Goal: Task Accomplishment & Management: Manage account settings

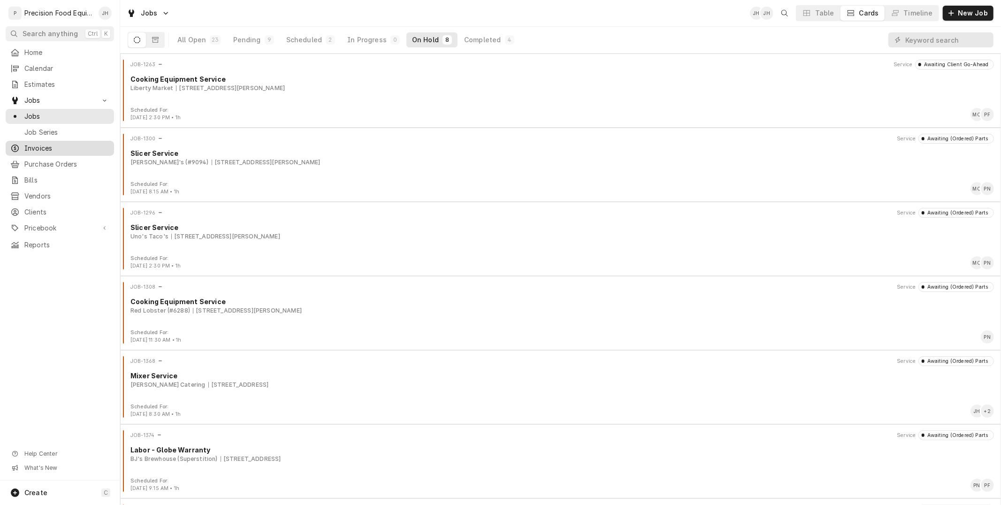
click at [43, 151] on span "Invoices" at bounding box center [66, 148] width 85 height 9
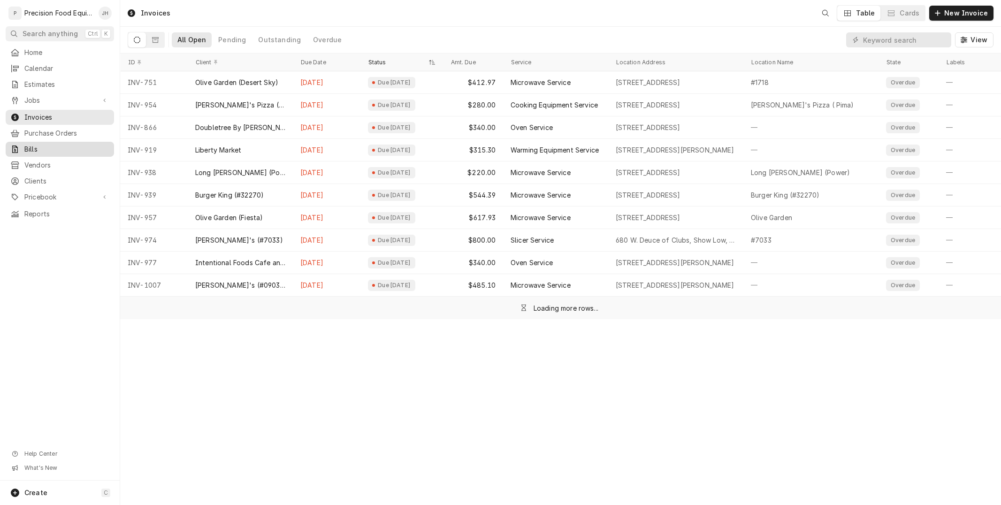
click at [45, 149] on span "Bills" at bounding box center [66, 149] width 85 height 9
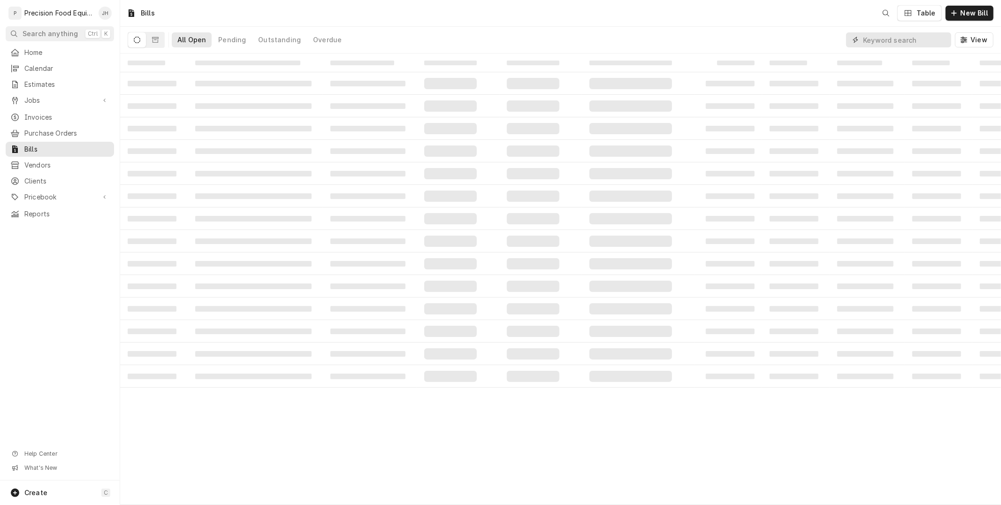
click at [903, 37] on input "Dynamic Content Wrapper" at bounding box center [905, 39] width 84 height 15
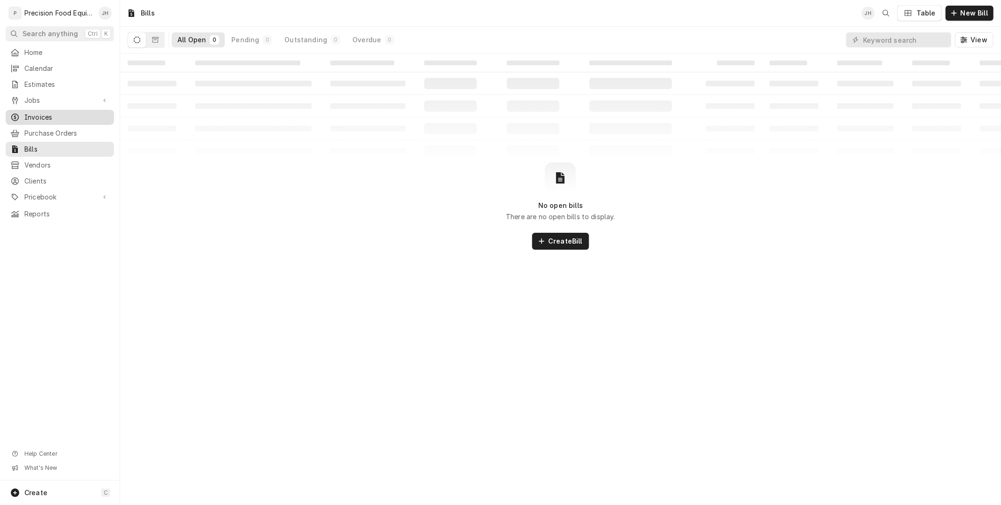
click at [42, 117] on span "Invoices" at bounding box center [66, 117] width 85 height 9
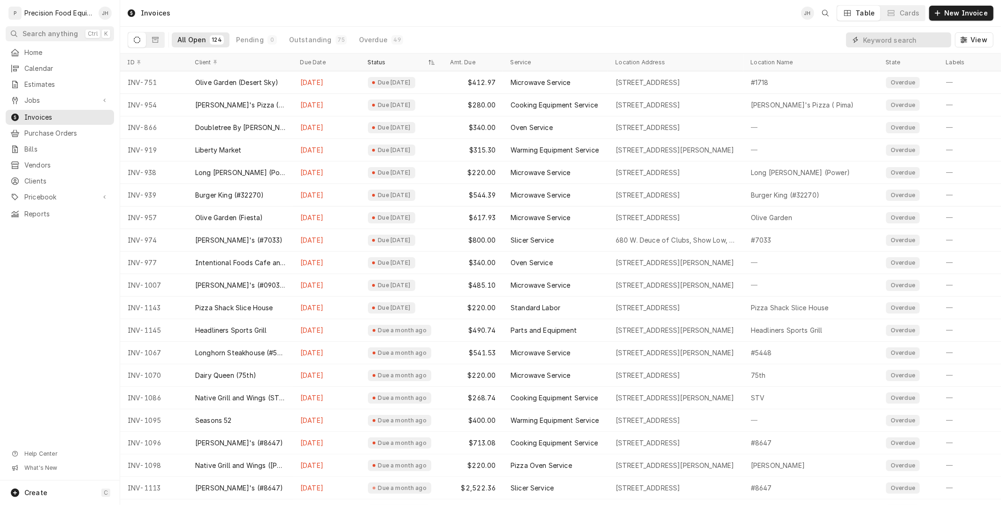
click at [889, 38] on input "Dynamic Content Wrapper" at bounding box center [905, 39] width 84 height 15
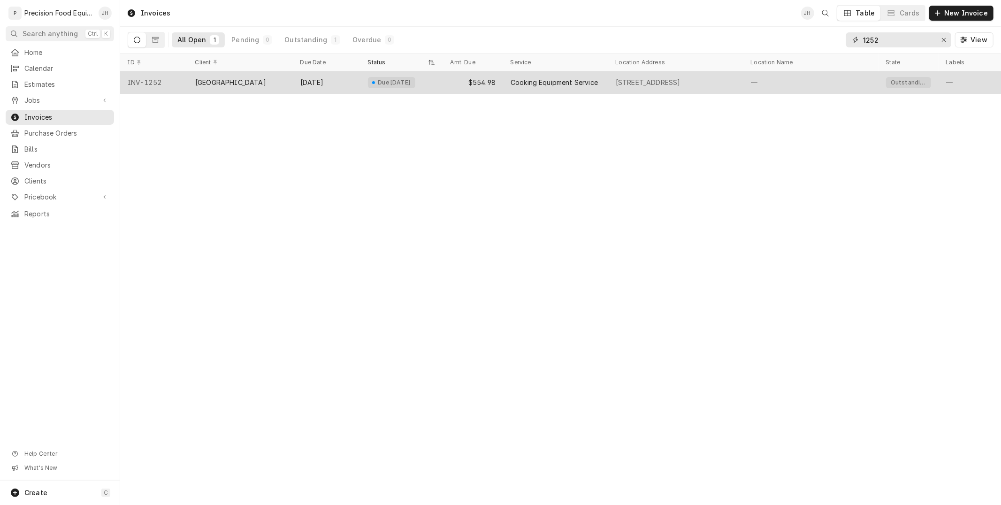
type input "1252"
click at [577, 81] on div "Cooking Equipment Service" at bounding box center [554, 82] width 87 height 9
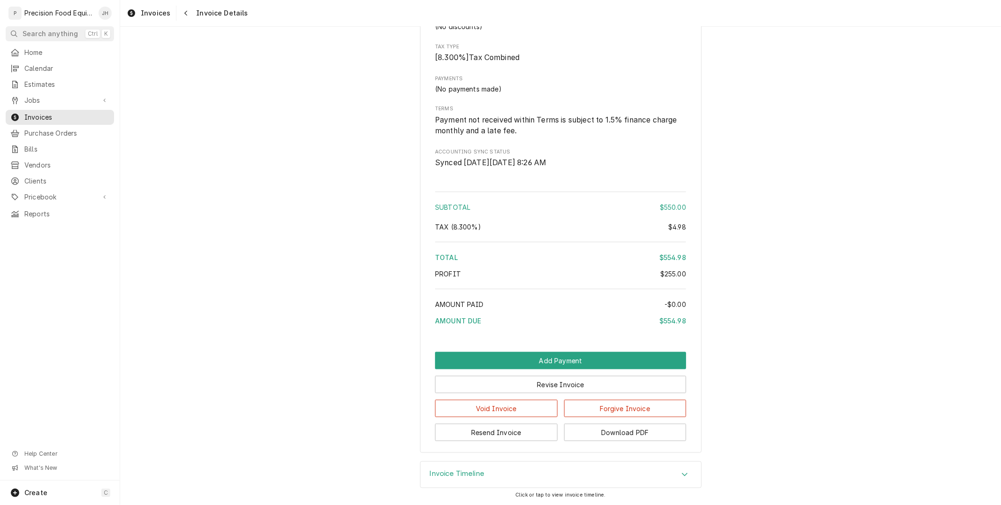
scroll to position [1012, 0]
click at [569, 362] on button "Add Payment" at bounding box center [560, 359] width 251 height 17
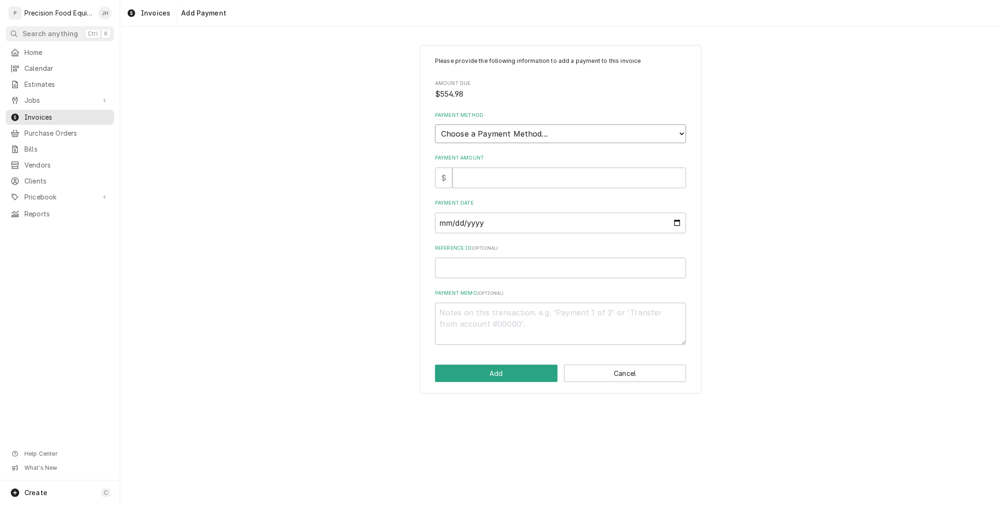
click at [579, 129] on select "Choose a Payment Method... Cash Check Credit/Debit Card ACH/eCheck Other" at bounding box center [560, 133] width 251 height 19
select select "2"
click at [435, 124] on select "Choose a Payment Method... Cash Check Credit/Debit Card ACH/eCheck Other" at bounding box center [560, 133] width 251 height 19
click at [494, 172] on input "Payment Amount" at bounding box center [569, 178] width 234 height 21
type textarea "x"
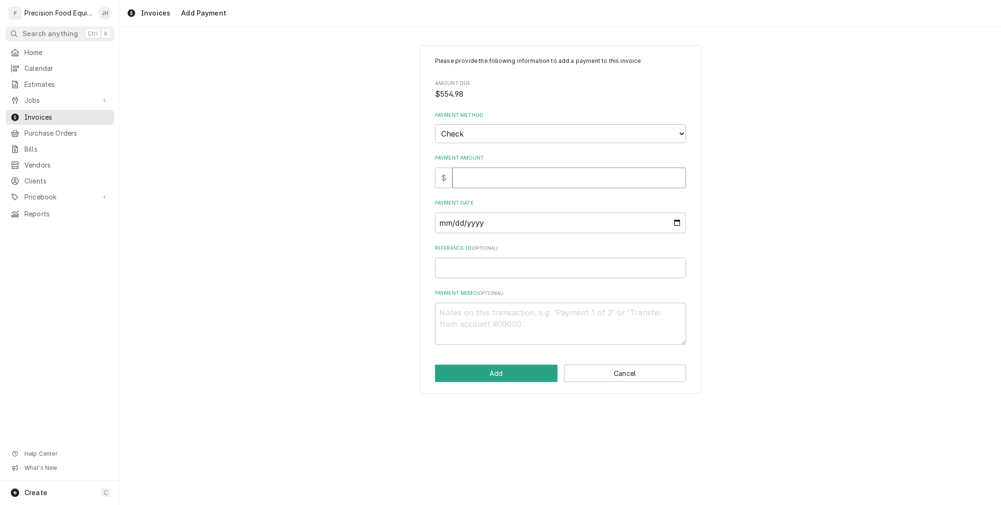
type input "5"
type textarea "x"
type input "55"
type textarea "x"
type input "554"
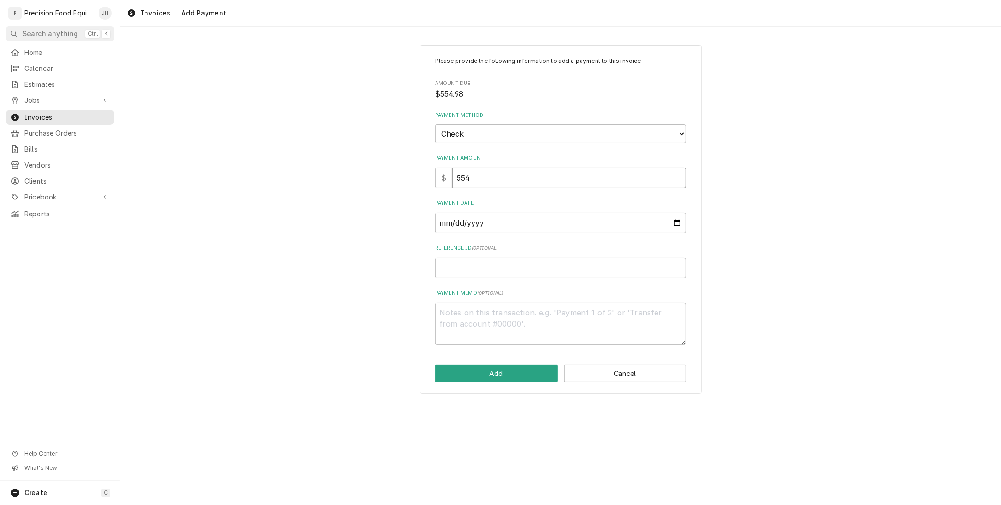
type textarea "x"
type input "554.9"
type textarea "x"
type input "554.98"
click at [503, 214] on input "Payment Date" at bounding box center [560, 223] width 251 height 21
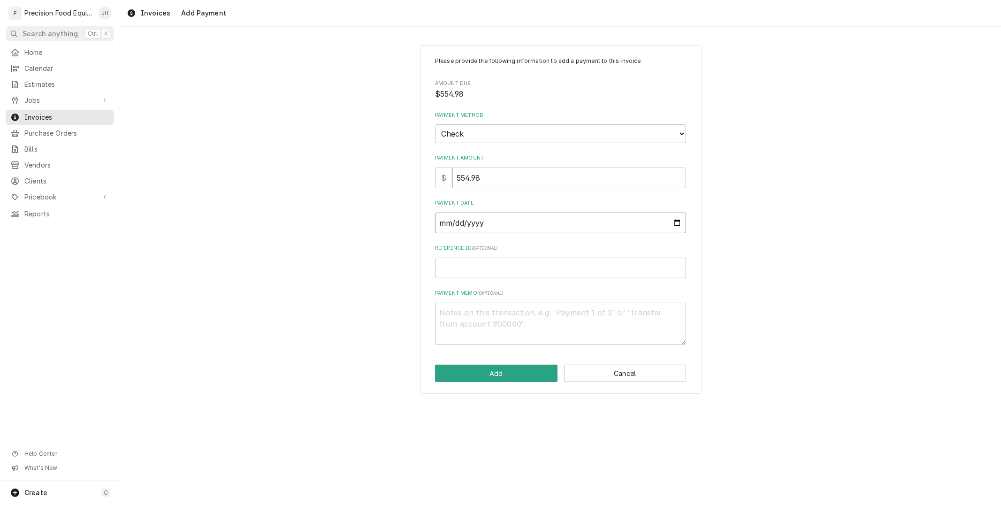
click at [673, 223] on input "Payment Date" at bounding box center [560, 223] width 251 height 21
type input "2025-08-20"
click at [496, 268] on input "Reference ID ( optional )" at bounding box center [560, 268] width 251 height 21
type textarea "x"
type input "0"
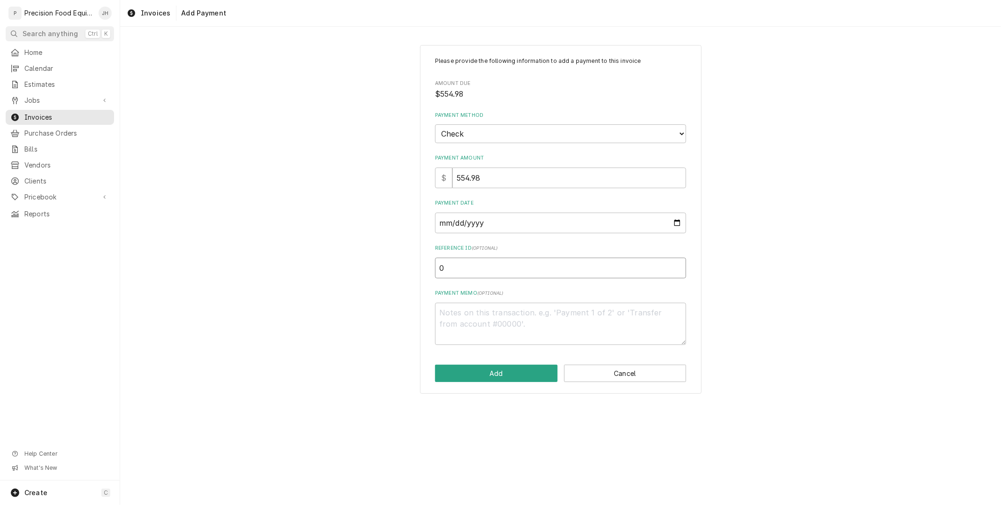
type textarea "x"
type input "04"
type textarea "x"
type input "048"
type textarea "x"
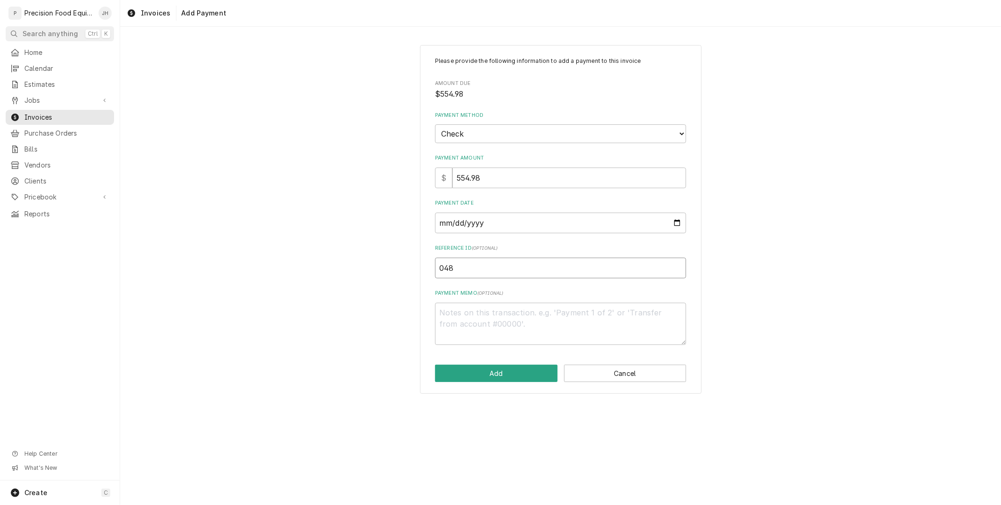
type input "0488"
type textarea "x"
type input "04885"
type textarea "x"
type input "048853"
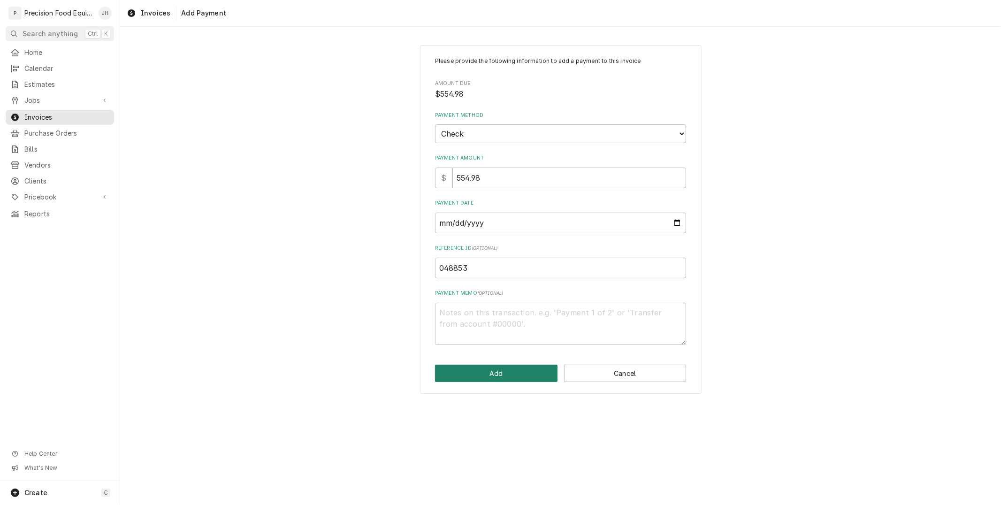
click at [509, 371] on button "Add" at bounding box center [496, 373] width 122 height 17
type textarea "x"
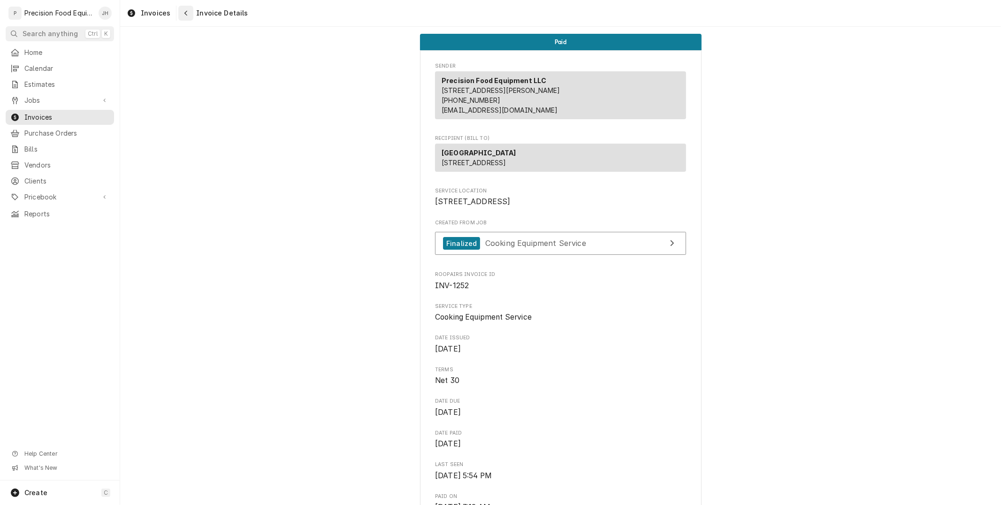
click at [179, 13] on button "Navigate back" at bounding box center [185, 13] width 15 height 15
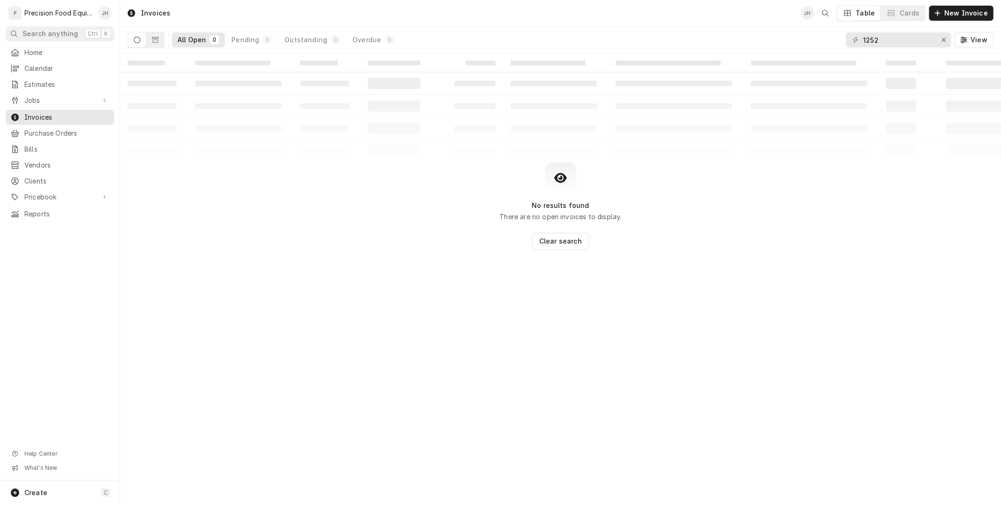
drag, startPoint x: 893, startPoint y: 29, endPoint x: 887, endPoint y: 31, distance: 7.1
click at [892, 29] on div "1252 View" at bounding box center [919, 40] width 147 height 26
drag, startPoint x: 886, startPoint y: 34, endPoint x: 790, endPoint y: 50, distance: 97.1
click at [679, 55] on div "Invoices JH Table Cards New Invoice All Open 0 Pending 0 Outstanding 0 Overdue …" at bounding box center [560, 252] width 881 height 505
click at [158, 35] on button "Dynamic Content Wrapper" at bounding box center [155, 39] width 18 height 15
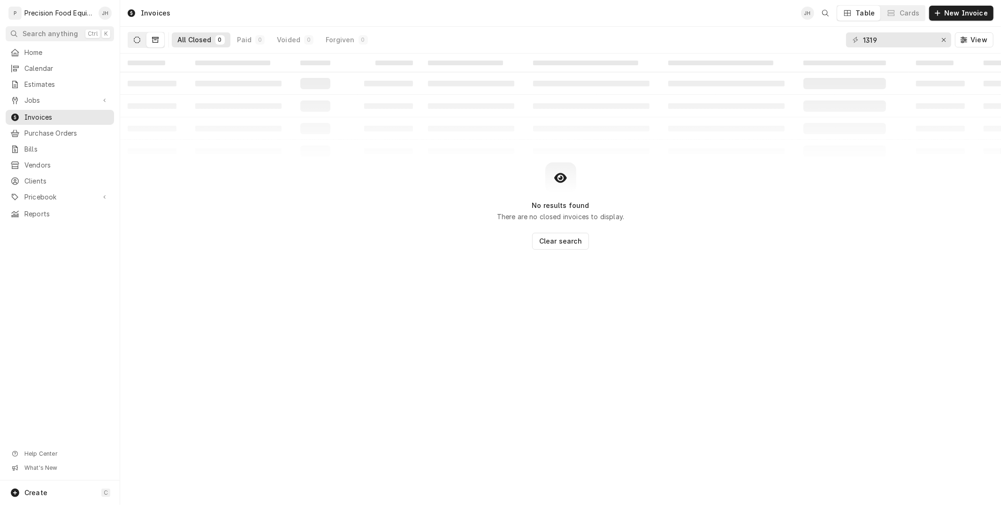
click at [139, 33] on button "Dynamic Content Wrapper" at bounding box center [137, 39] width 18 height 15
drag, startPoint x: 908, startPoint y: 41, endPoint x: 719, endPoint y: 56, distance: 189.7
click at [719, 56] on div "Invoices JH Table Cards New Invoice All Open 0 Pending 0 Outstanding 0 Overdue …" at bounding box center [560, 252] width 881 height 505
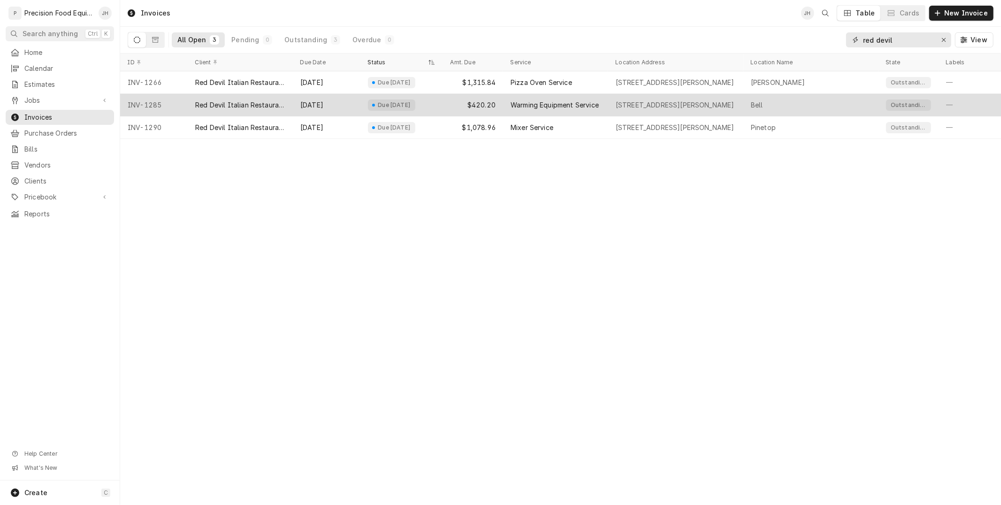
type input "red devil"
click at [580, 111] on div "Warming Equipment Service" at bounding box center [555, 105] width 105 height 23
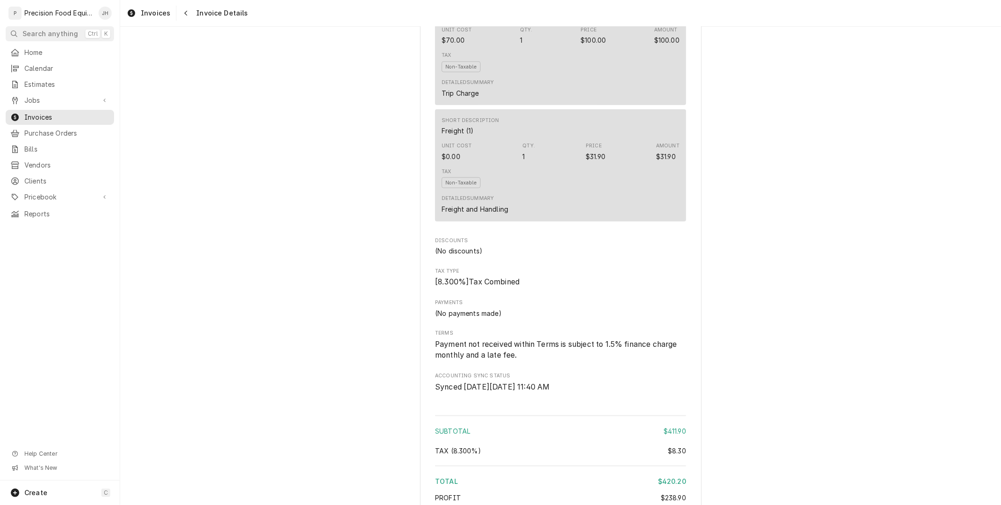
scroll to position [1147, 0]
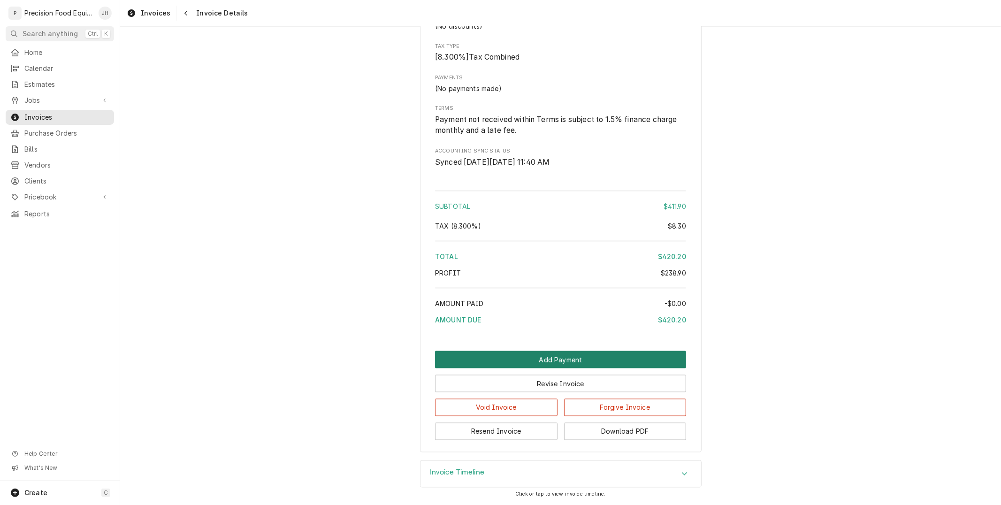
click at [557, 360] on button "Add Payment" at bounding box center [560, 359] width 251 height 17
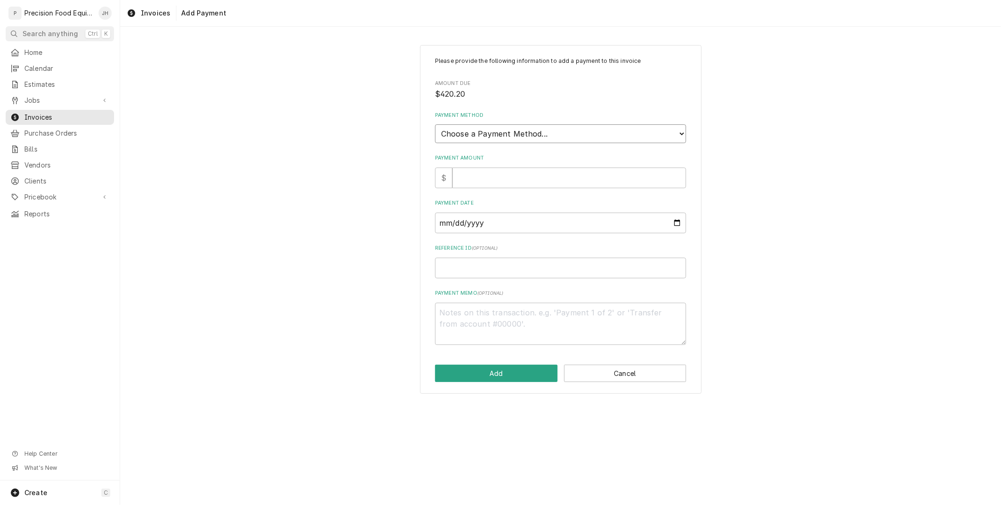
click at [584, 139] on select "Choose a Payment Method... Cash Check Credit/Debit Card ACH/eCheck Other" at bounding box center [560, 133] width 251 height 19
select select "2"
click at [435, 124] on select "Choose a Payment Method... Cash Check Credit/Debit Card ACH/eCheck Other" at bounding box center [560, 133] width 251 height 19
click at [563, 181] on input "Payment Amount" at bounding box center [569, 178] width 234 height 21
type textarea "x"
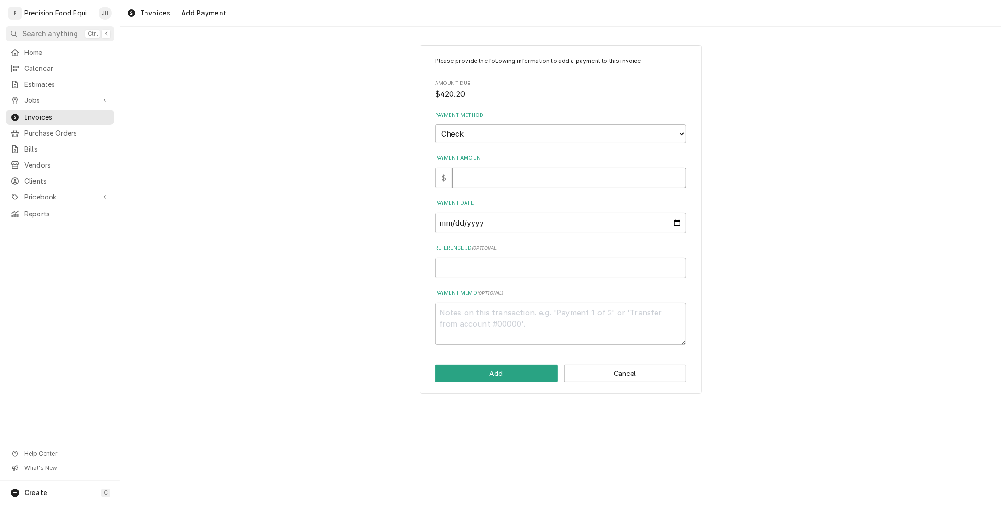
type input "1"
type textarea "x"
type input "4"
type textarea "x"
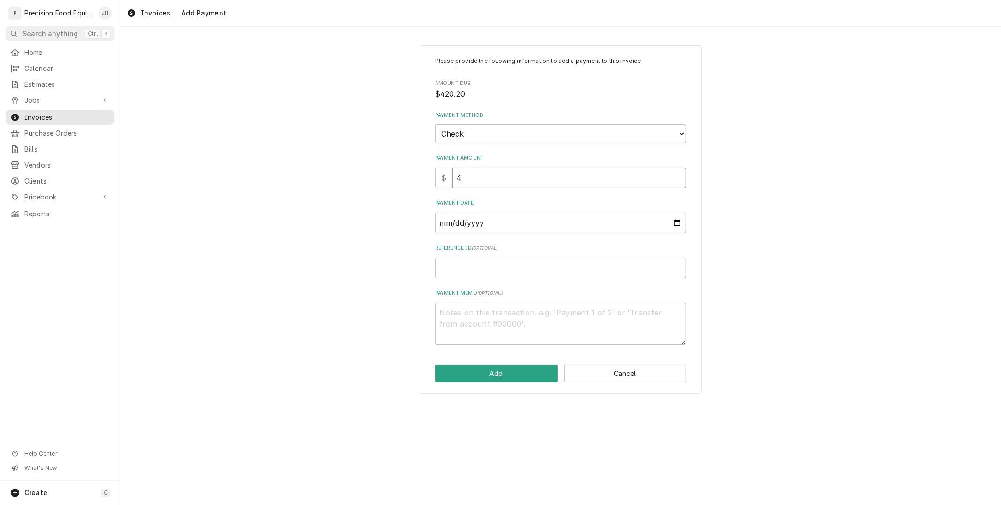
type input "42"
type textarea "x"
type input "420"
type textarea "x"
type input "420.2"
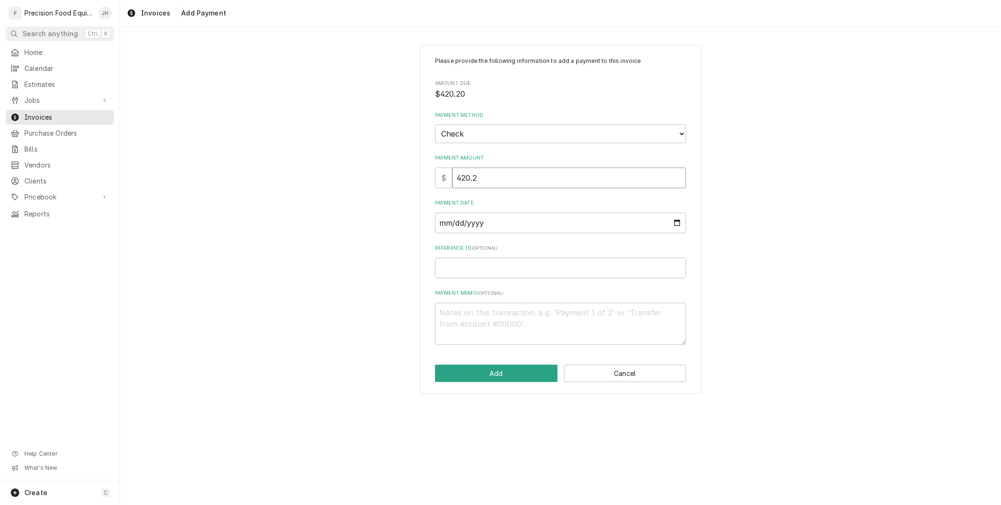
type textarea "x"
type input "420.20"
click at [571, 224] on input "Payment Date" at bounding box center [560, 223] width 251 height 21
click at [672, 214] on input "Payment Date" at bounding box center [560, 223] width 251 height 21
click at [676, 219] on input "Payment Date" at bounding box center [560, 223] width 251 height 21
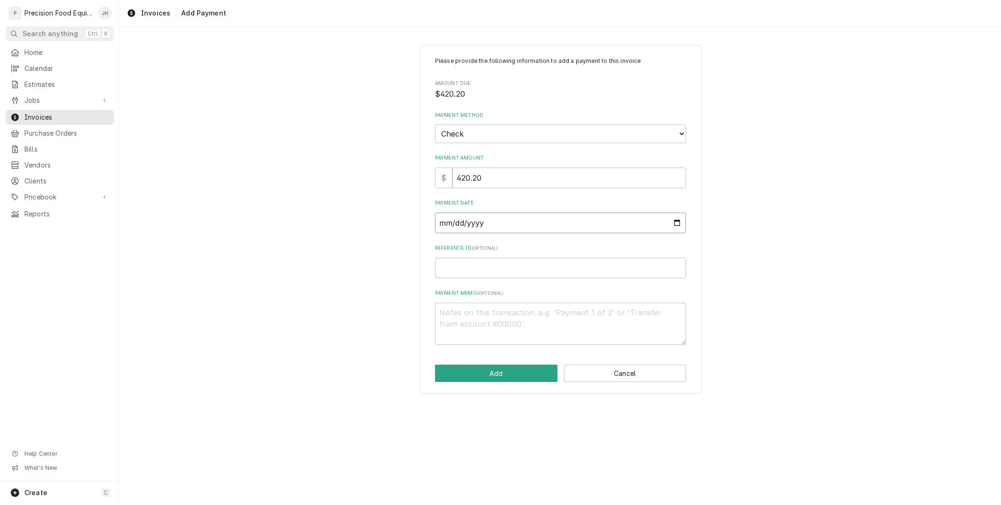
type input "2025-08-20"
click at [523, 269] on input "Reference ID ( optional )" at bounding box center [560, 268] width 251 height 21
type textarea "x"
type input "1"
type textarea "x"
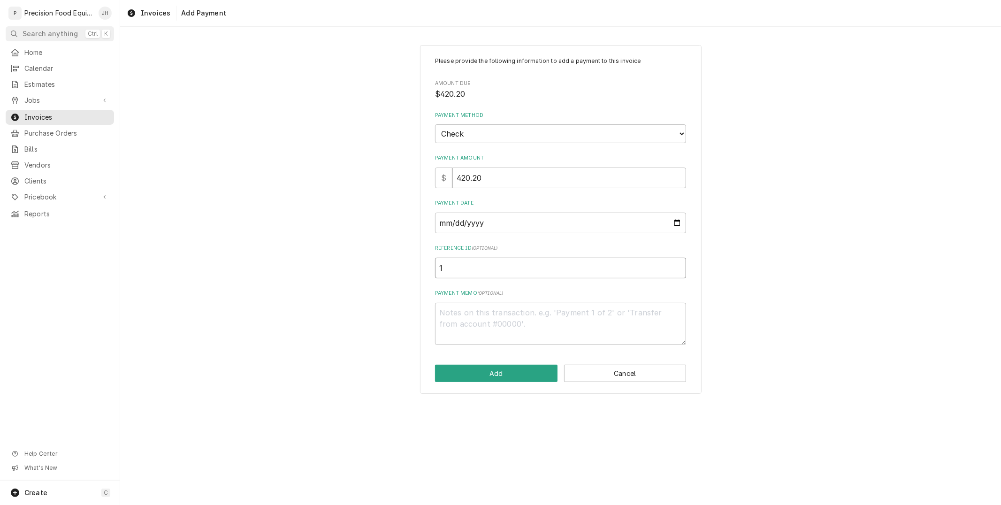
type input "14"
type textarea "x"
type input "142"
type textarea "x"
type input "1422"
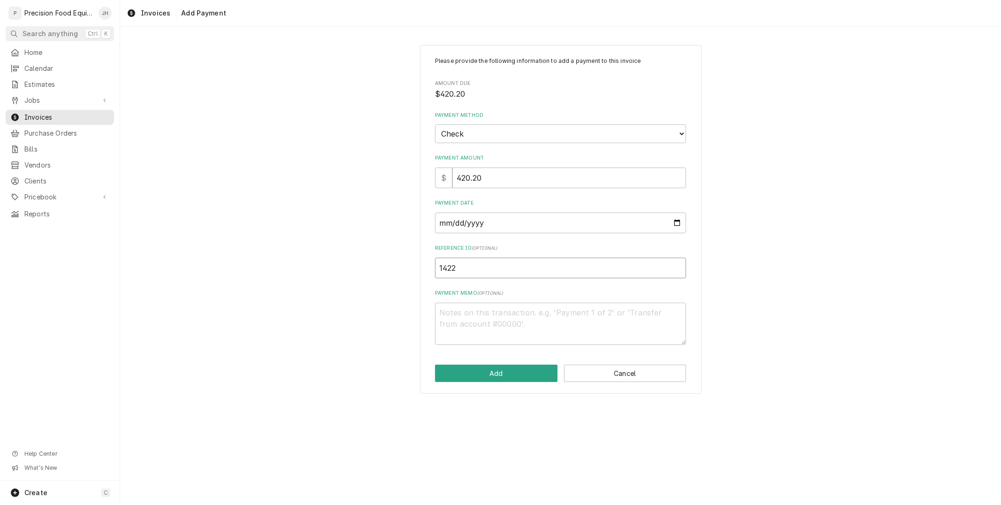
type textarea "x"
type input "14220"
click at [519, 373] on button "Add" at bounding box center [496, 373] width 122 height 17
type textarea "x"
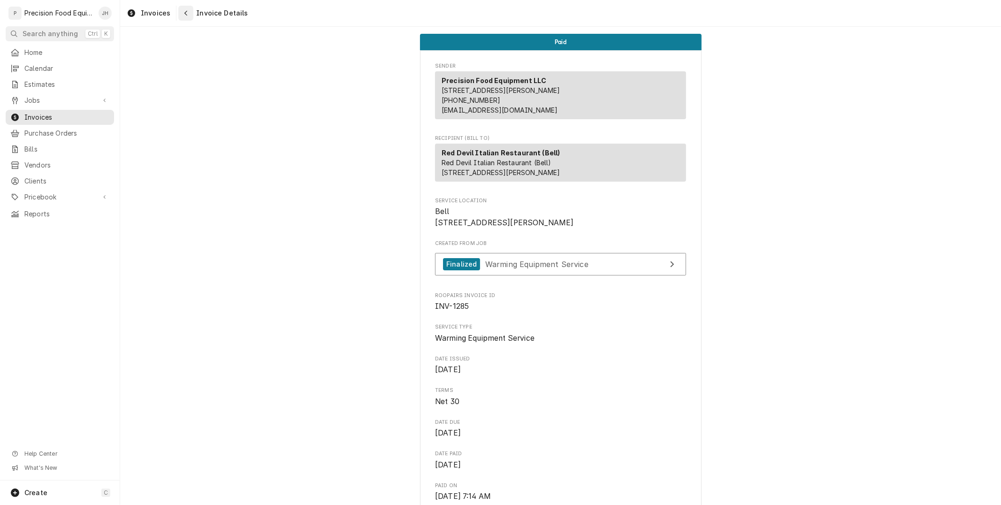
click at [184, 11] on icon "Navigate back" at bounding box center [186, 13] width 4 height 7
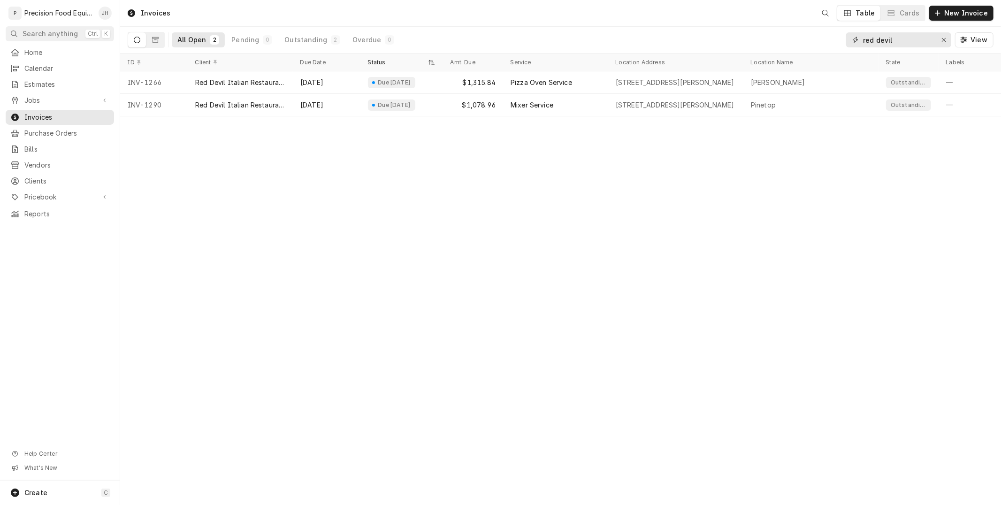
drag, startPoint x: 898, startPoint y: 40, endPoint x: 776, endPoint y: 43, distance: 122.1
click at [776, 43] on div "All Open 2 Pending 0 Outstanding 2 Overdue 0 red devil View" at bounding box center [561, 40] width 866 height 26
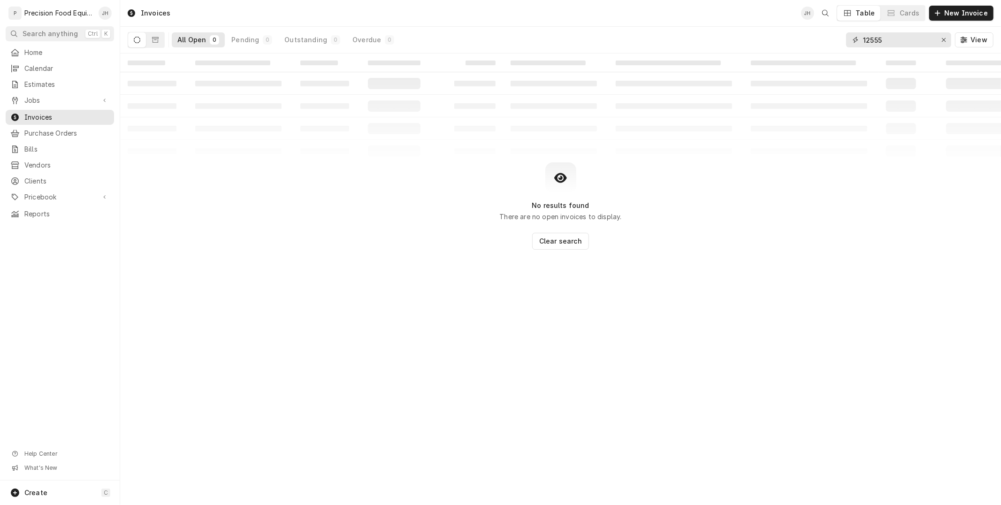
click at [897, 38] on input "12555" at bounding box center [898, 39] width 70 height 15
click at [885, 38] on input "12555" at bounding box center [898, 39] width 70 height 15
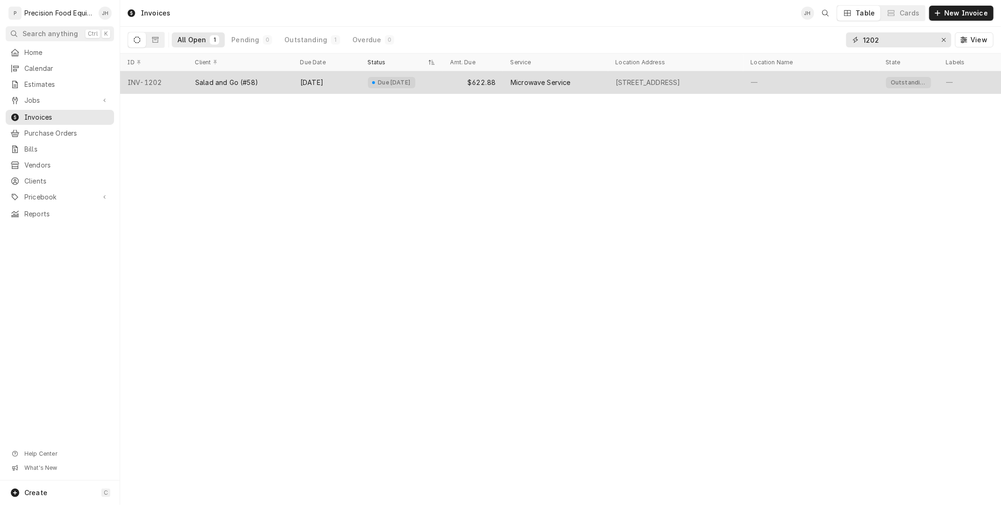
type input "1202"
click at [493, 82] on div "$622.88" at bounding box center [473, 82] width 60 height 23
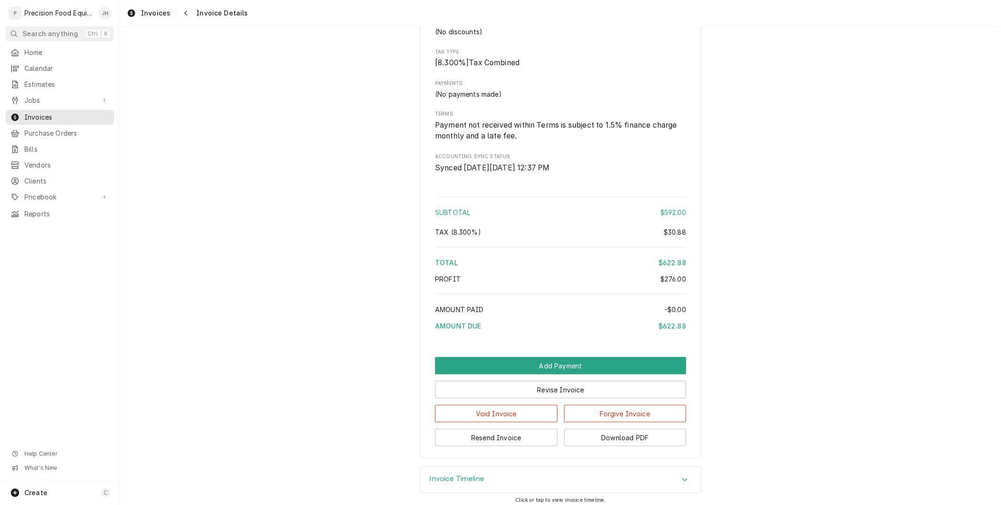
scroll to position [1015, 0]
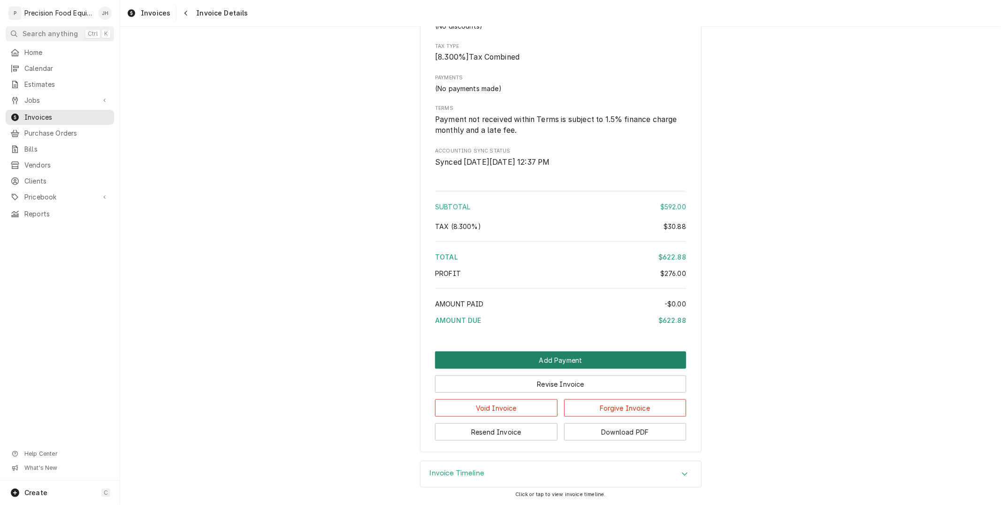
click at [566, 357] on button "Add Payment" at bounding box center [560, 359] width 251 height 17
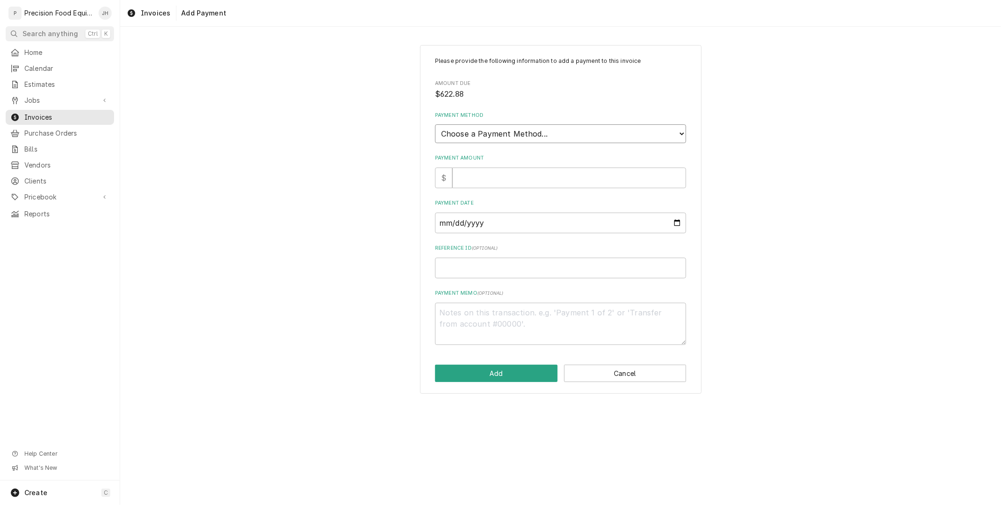
click at [518, 130] on select "Choose a Payment Method... Cash Check Credit/Debit Card ACH/eCheck Other" at bounding box center [560, 133] width 251 height 19
select select "2"
click at [435, 124] on select "Choose a Payment Method... Cash Check Credit/Debit Card ACH/eCheck Other" at bounding box center [560, 133] width 251 height 19
click at [521, 175] on input "Payment Amount" at bounding box center [569, 178] width 234 height 21
type textarea "x"
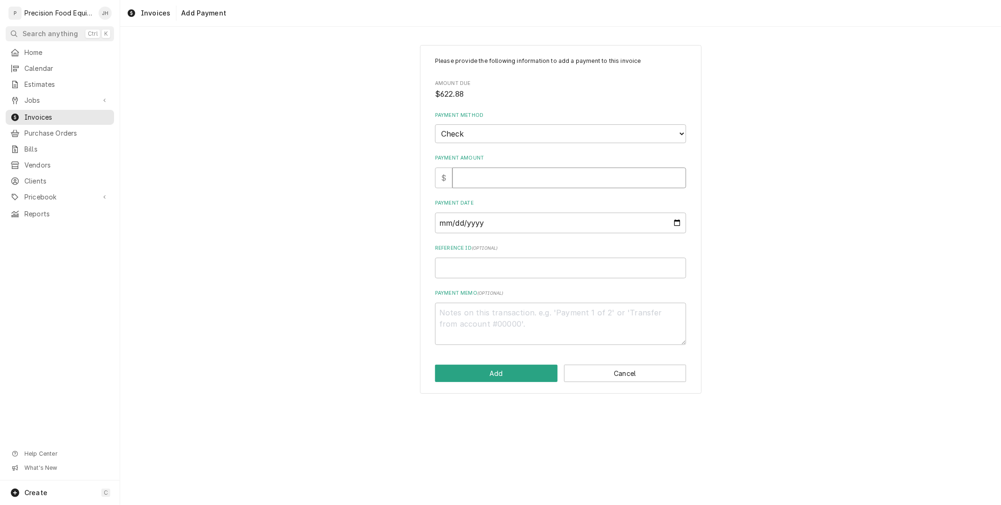
type input "6"
type textarea "x"
type input "62"
type textarea "x"
type input "622"
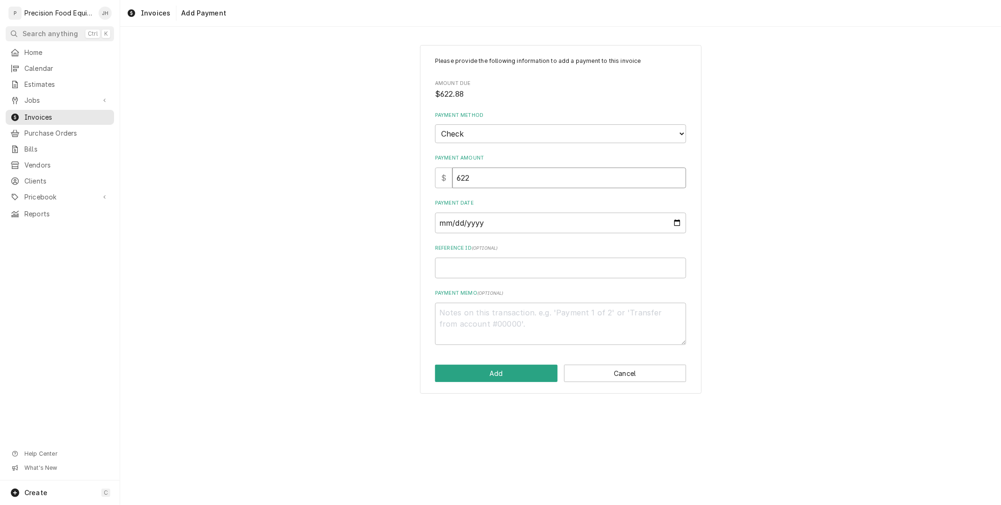
type textarea "x"
type input "622.8"
type textarea "x"
type input "622.88"
click at [519, 214] on input "Payment Date" at bounding box center [560, 223] width 251 height 21
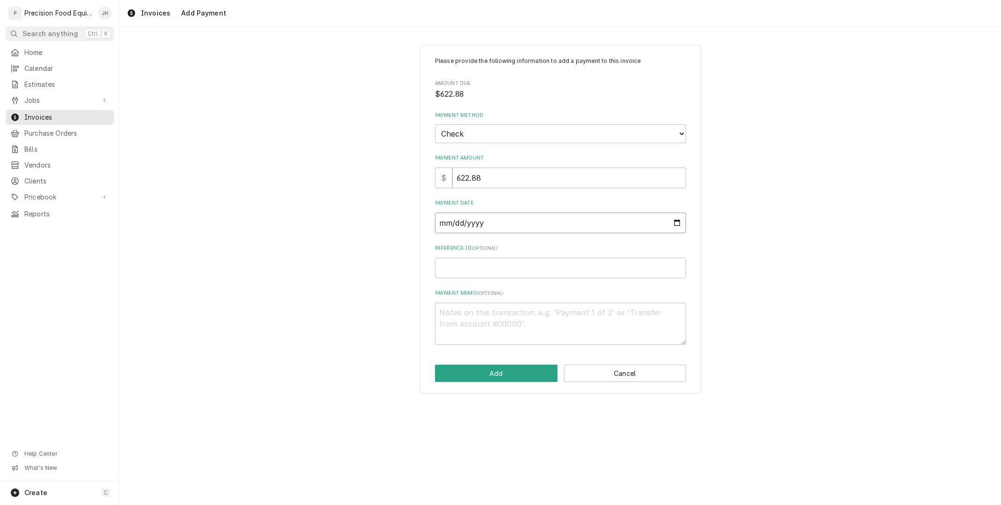
click at [677, 222] on input "Payment Date" at bounding box center [560, 223] width 251 height 21
type input "2025-08-20"
click at [522, 271] on input "Reference ID ( optional )" at bounding box center [560, 268] width 251 height 21
type textarea "x"
type input "1"
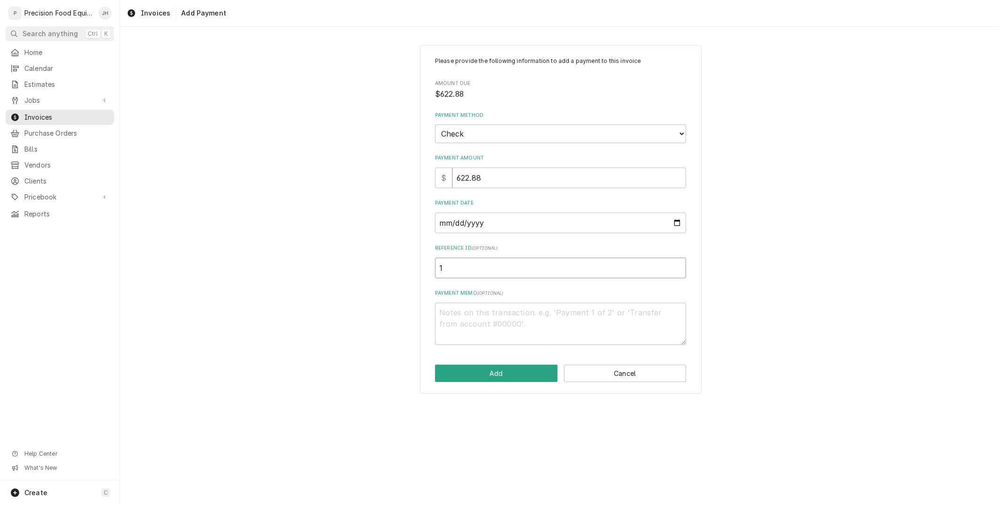
type textarea "x"
type input "10"
type textarea "x"
type input "100"
type textarea "x"
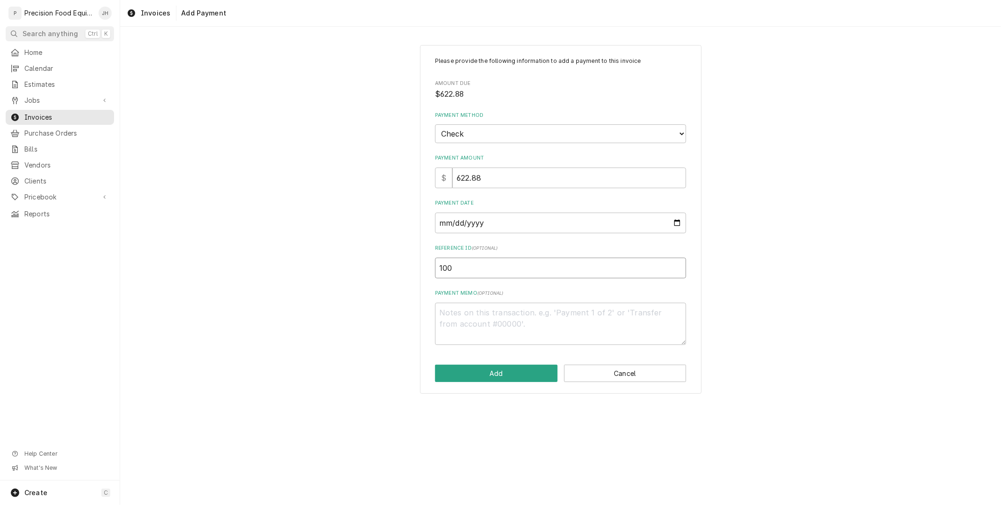
type input "1004"
type textarea "x"
type input "10043"
type textarea "x"
type input "100430"
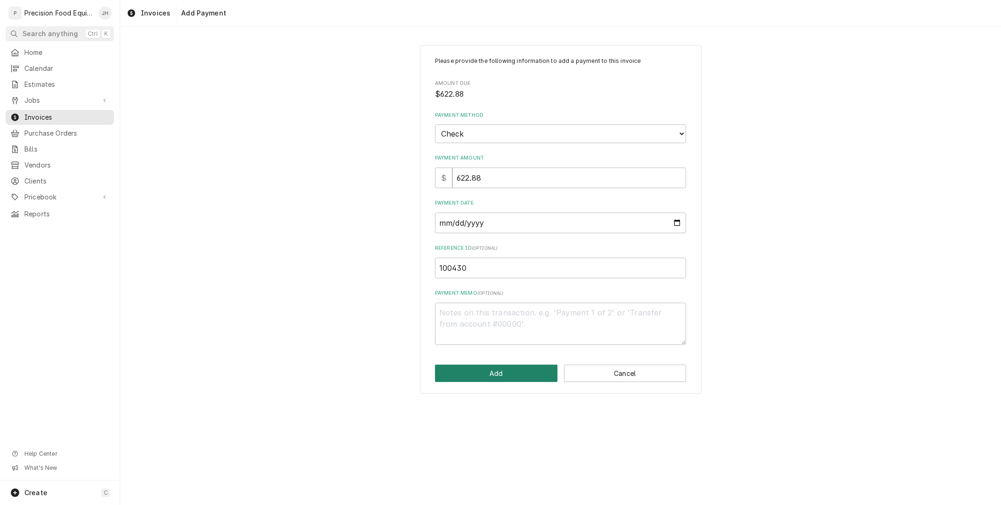
click at [536, 372] on button "Add" at bounding box center [496, 373] width 122 height 17
type textarea "x"
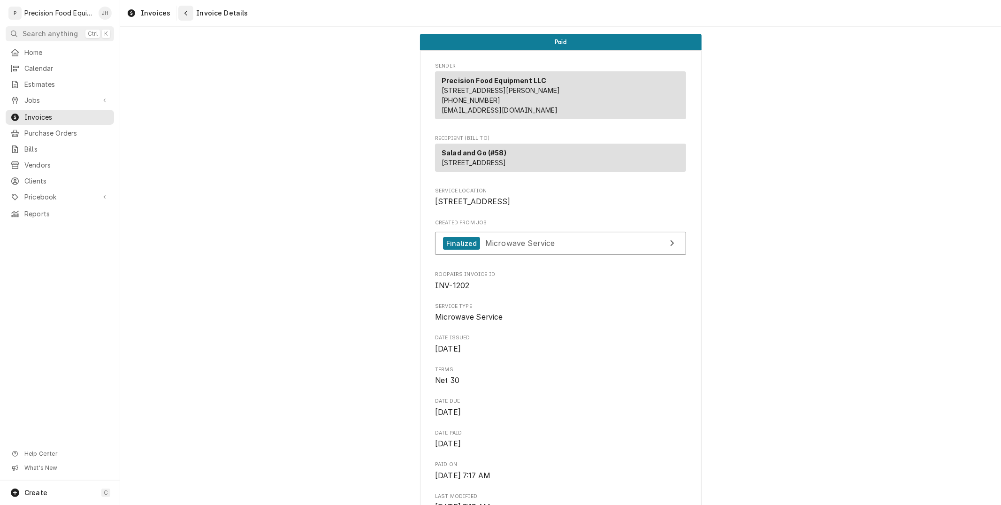
click at [181, 15] on div "Navigate back" at bounding box center [185, 12] width 9 height 9
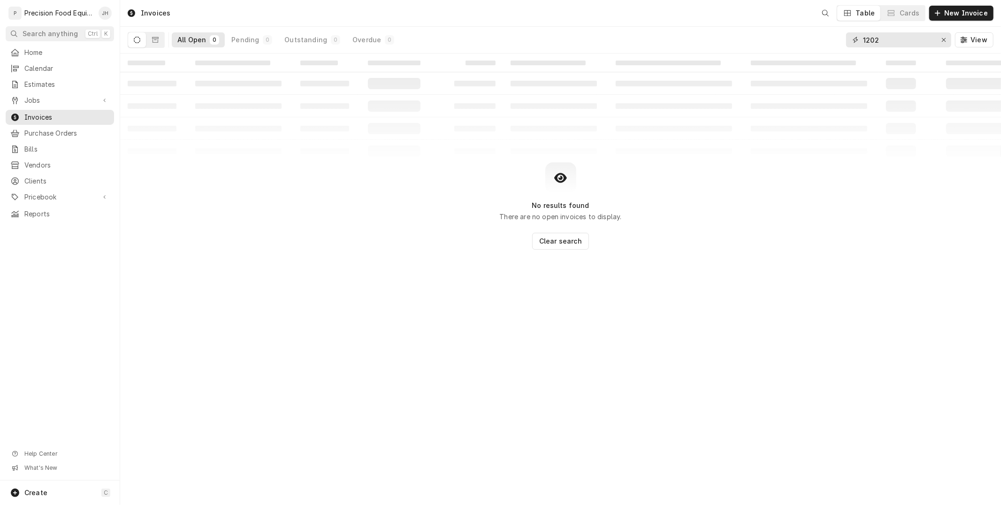
click at [899, 39] on input "1202" at bounding box center [898, 39] width 70 height 15
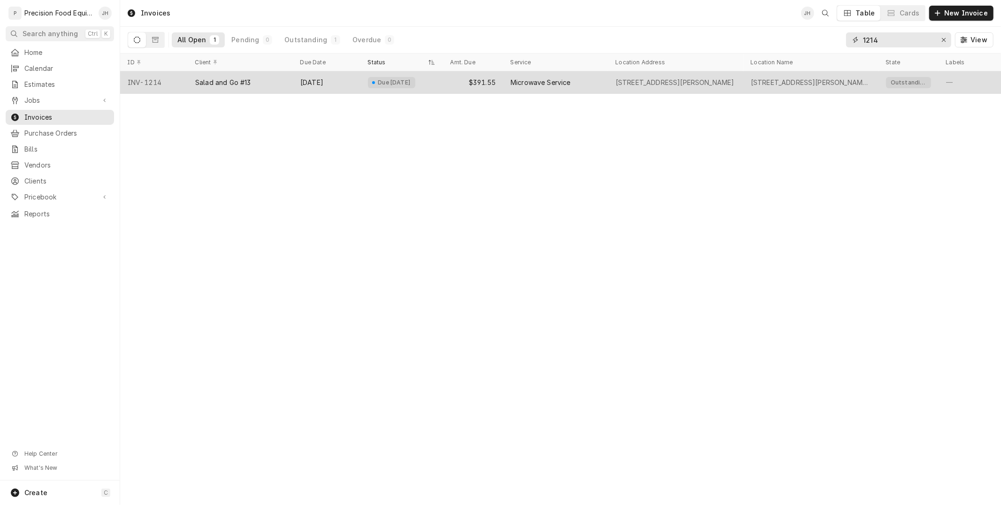
type input "1214"
click at [244, 86] on div "Salad and Go #13" at bounding box center [223, 82] width 56 height 9
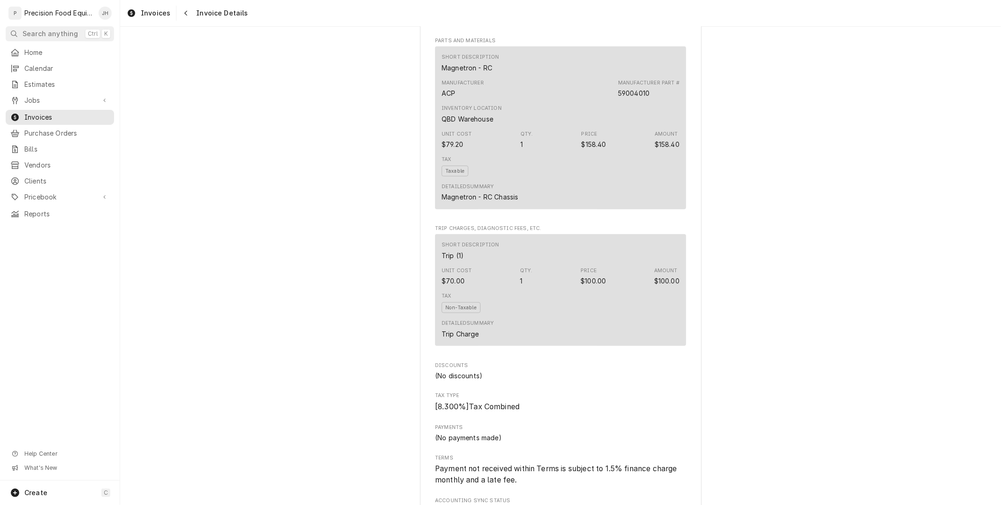
scroll to position [1027, 0]
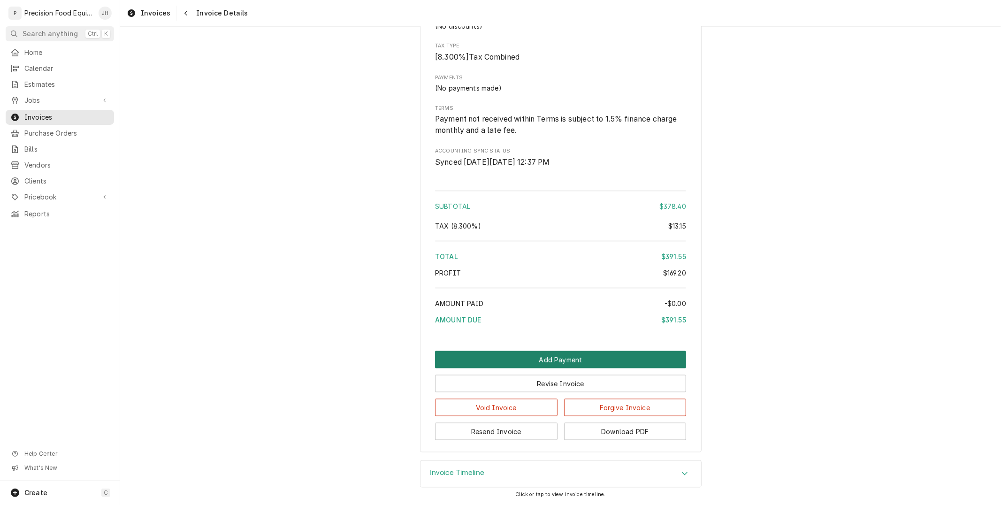
click at [571, 359] on button "Add Payment" at bounding box center [560, 359] width 251 height 17
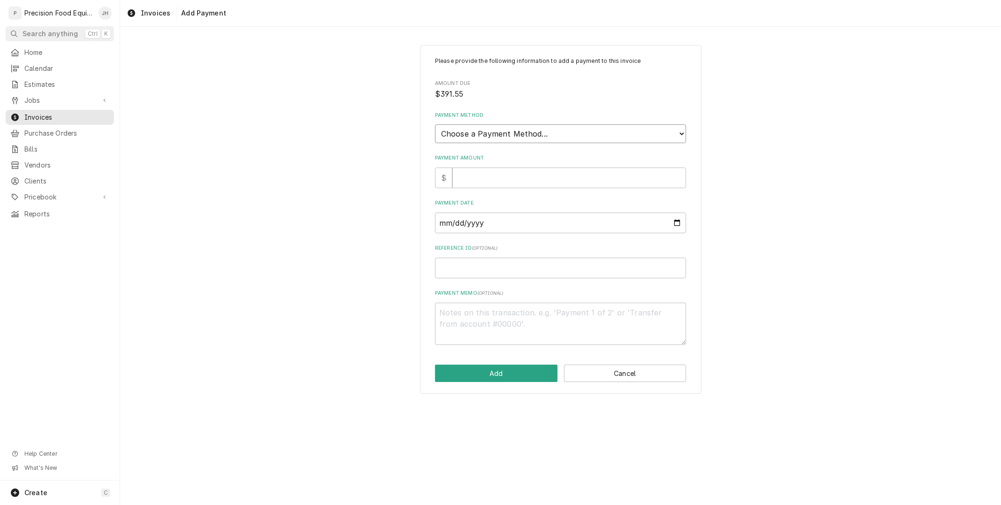
click at [536, 124] on select "Choose a Payment Method... Cash Check Credit/Debit Card ACH/eCheck Other" at bounding box center [560, 133] width 251 height 19
select select "2"
click at [435, 124] on select "Choose a Payment Method... Cash Check Credit/Debit Card ACH/eCheck Other" at bounding box center [560, 133] width 251 height 19
click at [525, 176] on input "Payment Amount" at bounding box center [569, 178] width 234 height 21
type textarea "x"
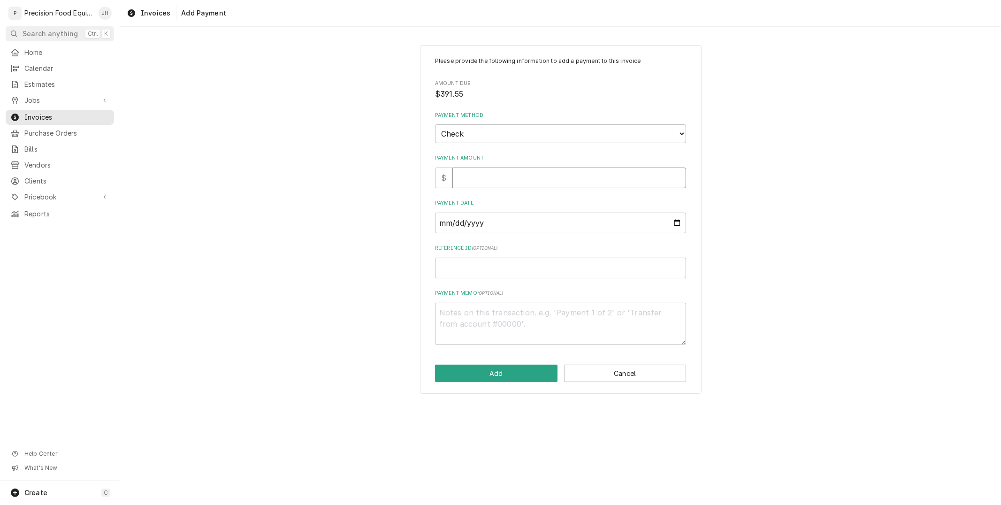
type input "3"
type textarea "x"
type input "39"
type textarea "x"
type input "391"
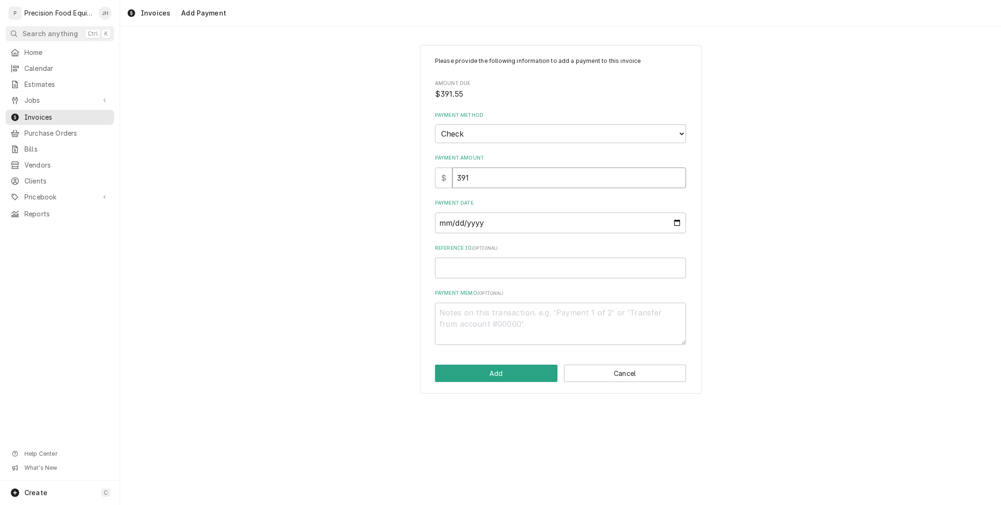
type textarea "x"
type input "391.5"
type textarea "x"
type input "391.55"
click at [482, 228] on input "Payment Date" at bounding box center [560, 223] width 251 height 21
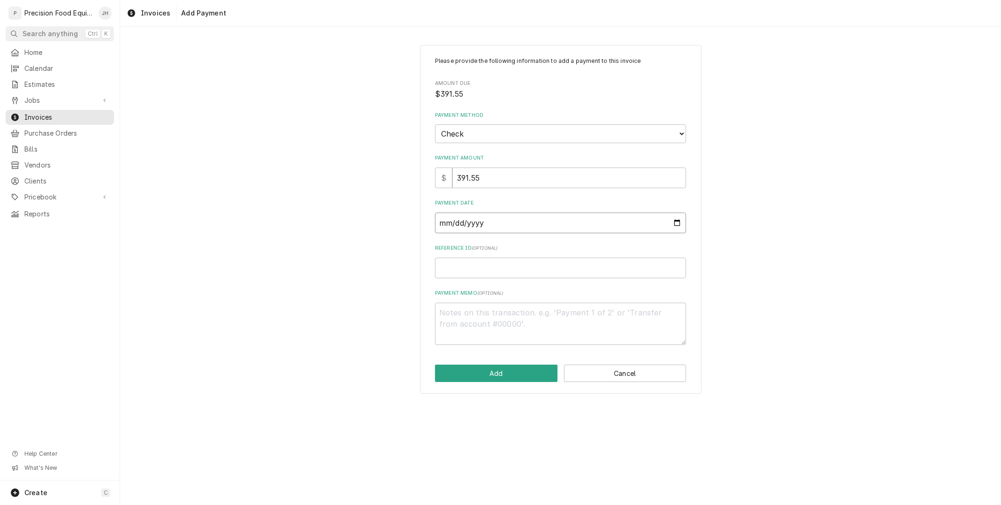
click at [679, 219] on input "Payment Date" at bounding box center [560, 223] width 251 height 21
type input "2025-08-20"
click at [527, 269] on input "Reference ID ( optional )" at bounding box center [560, 268] width 251 height 21
type textarea "x"
type input "1"
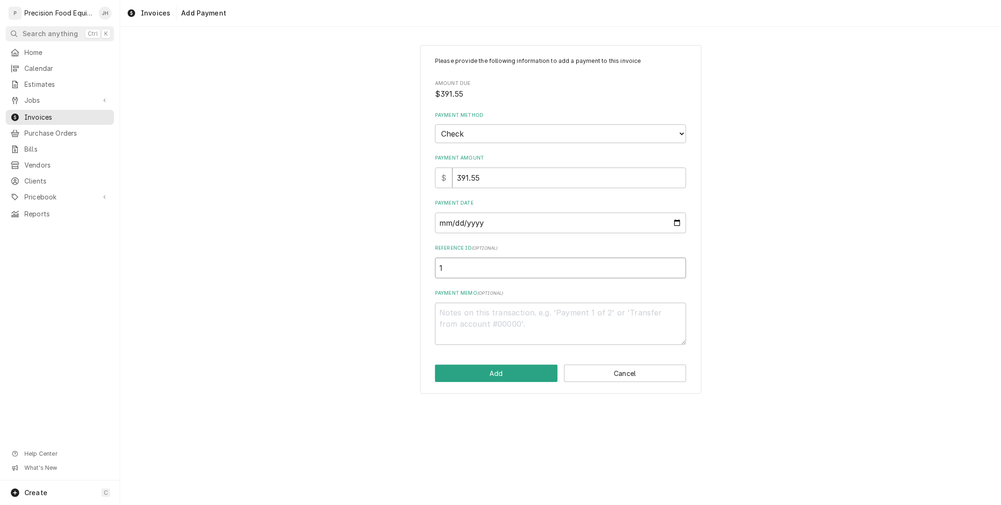
type textarea "x"
type input "10"
type textarea "x"
type input "100"
type textarea "x"
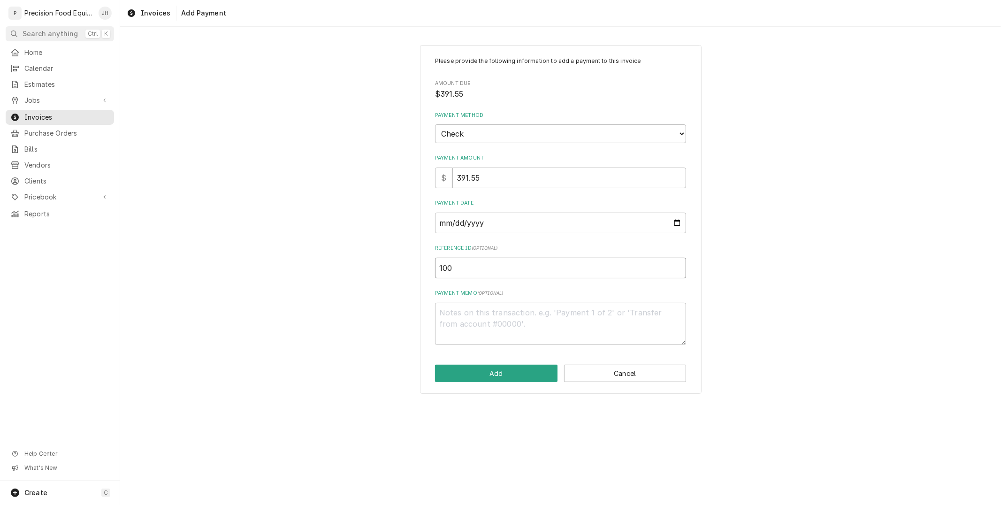
type input "1004"
type textarea "x"
type input "10043"
type textarea "x"
type input "100430"
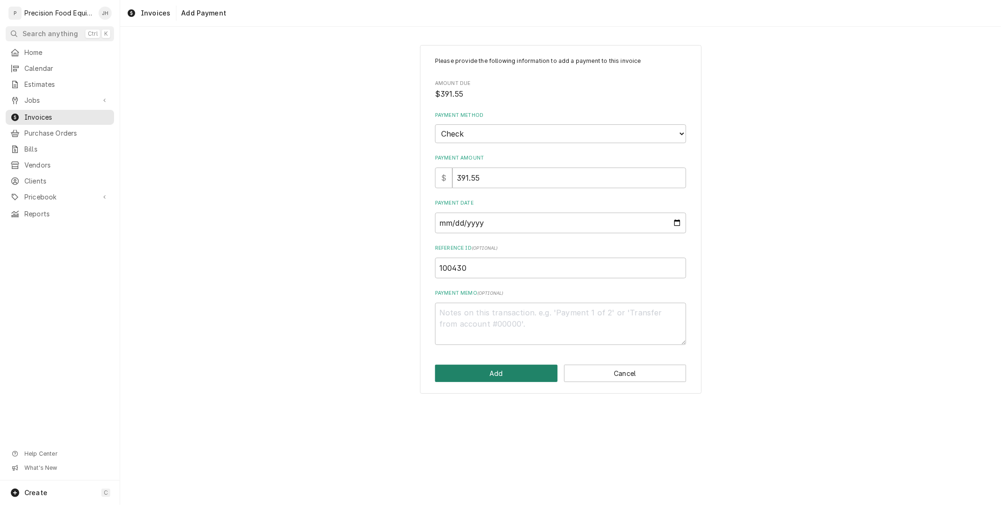
click at [516, 371] on button "Add" at bounding box center [496, 373] width 122 height 17
type textarea "x"
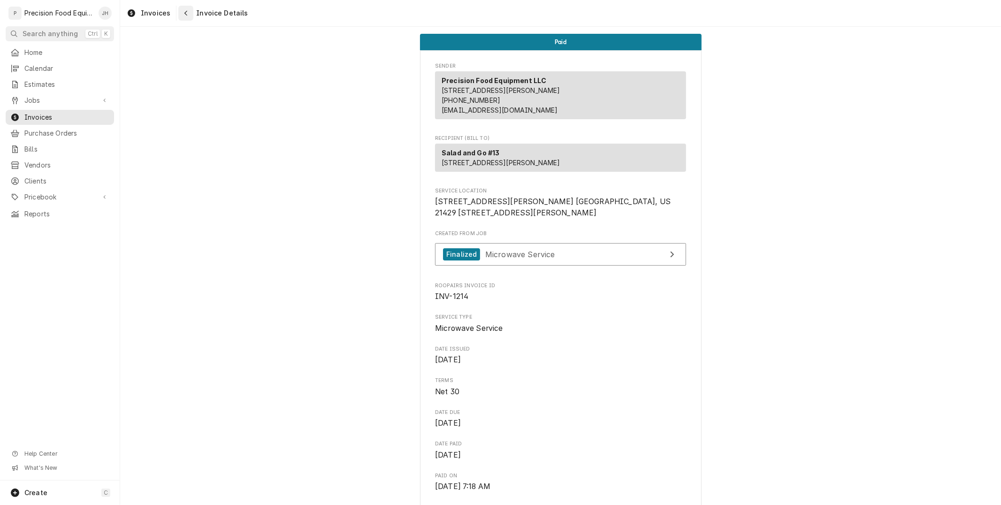
click at [185, 12] on icon "Navigate back" at bounding box center [186, 13] width 4 height 7
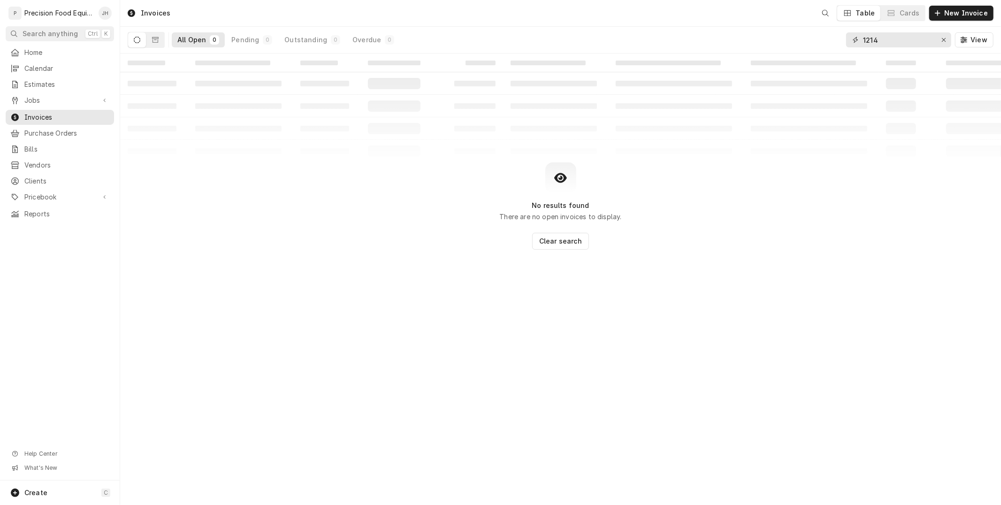
click at [902, 39] on input "1214" at bounding box center [898, 39] width 70 height 15
type input "1"
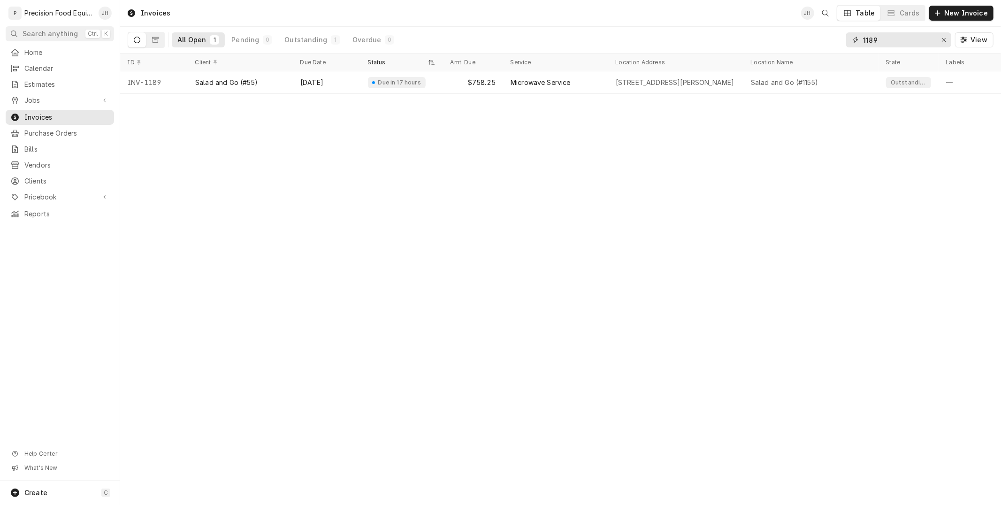
type input "1189"
click at [340, 73] on div "Aug 21" at bounding box center [327, 82] width 68 height 23
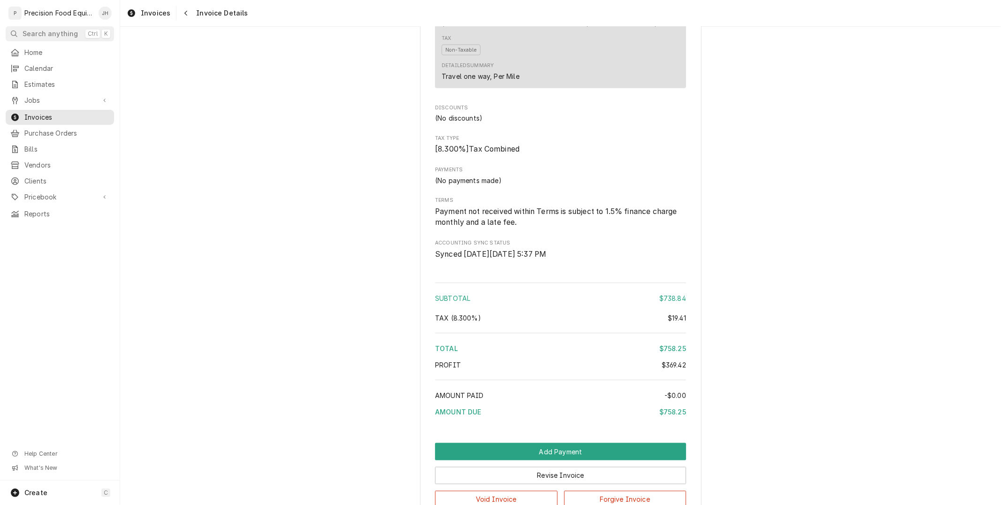
scroll to position [1174, 0]
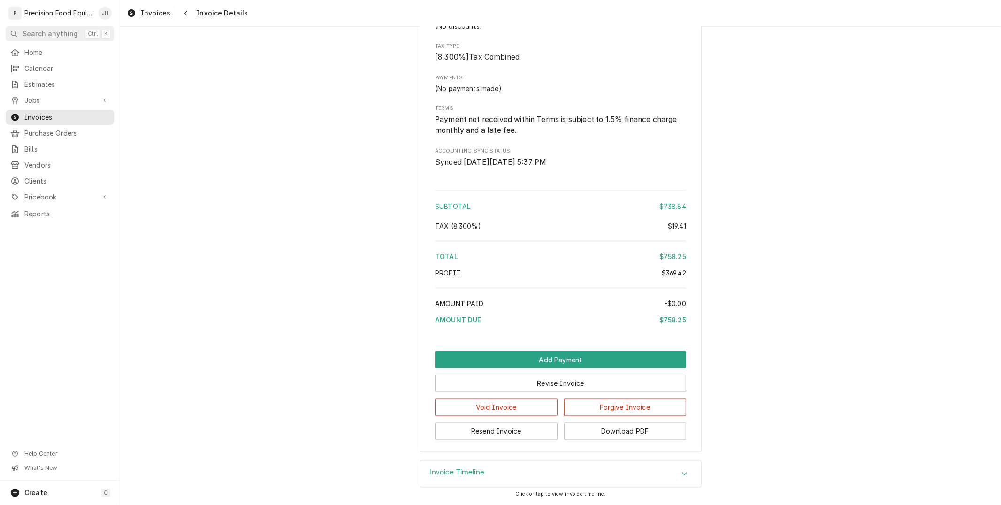
click at [610, 364] on button "Add Payment" at bounding box center [560, 359] width 251 height 17
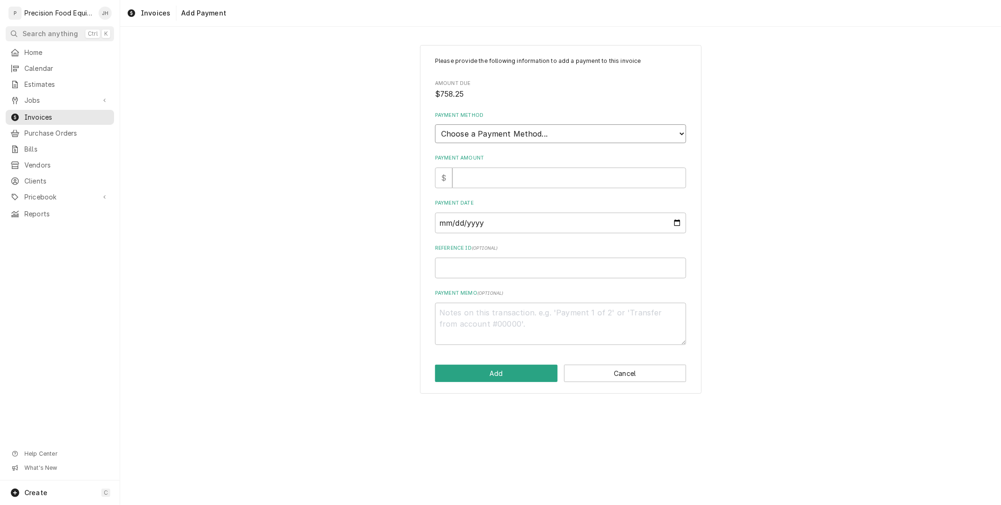
drag, startPoint x: 495, startPoint y: 127, endPoint x: 496, endPoint y: 138, distance: 11.8
click at [495, 127] on select "Choose a Payment Method... Cash Check Credit/Debit Card ACH/eCheck Other" at bounding box center [560, 133] width 251 height 19
select select "2"
click at [435, 124] on select "Choose a Payment Method... Cash Check Credit/Debit Card ACH/eCheck Other" at bounding box center [560, 133] width 251 height 19
click at [503, 180] on input "Payment Amount" at bounding box center [569, 178] width 234 height 21
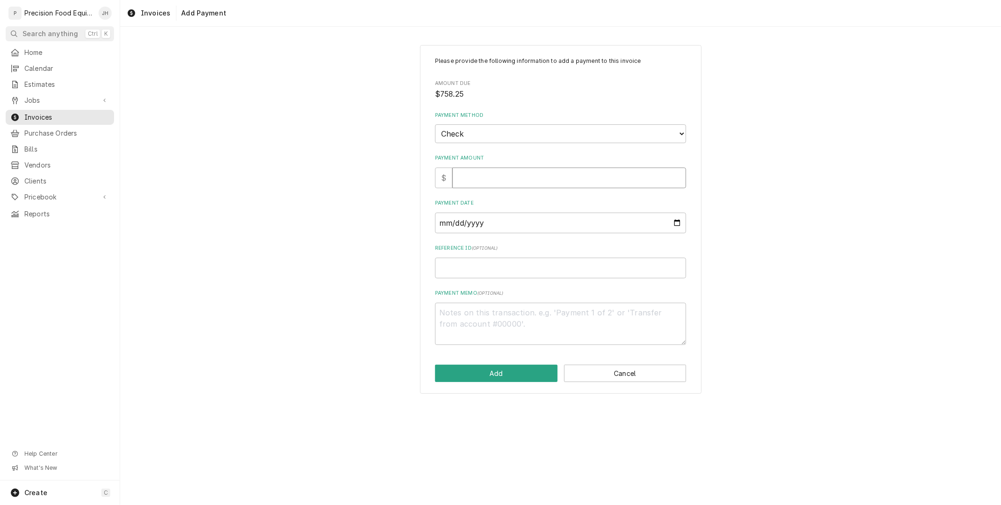
type textarea "x"
type input "7"
type textarea "x"
type input "75"
type textarea "x"
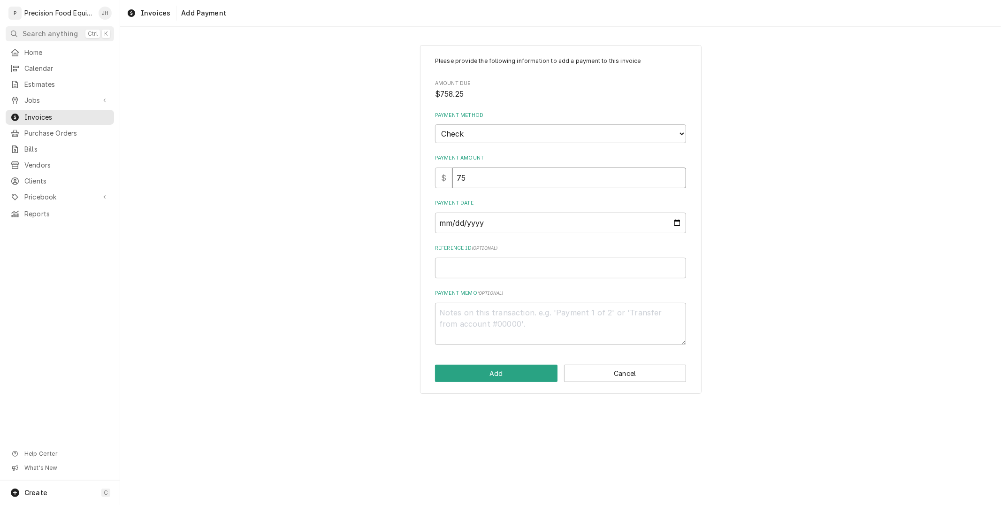
type input "758"
type textarea "x"
type input "758.2"
type textarea "x"
type input "758.25"
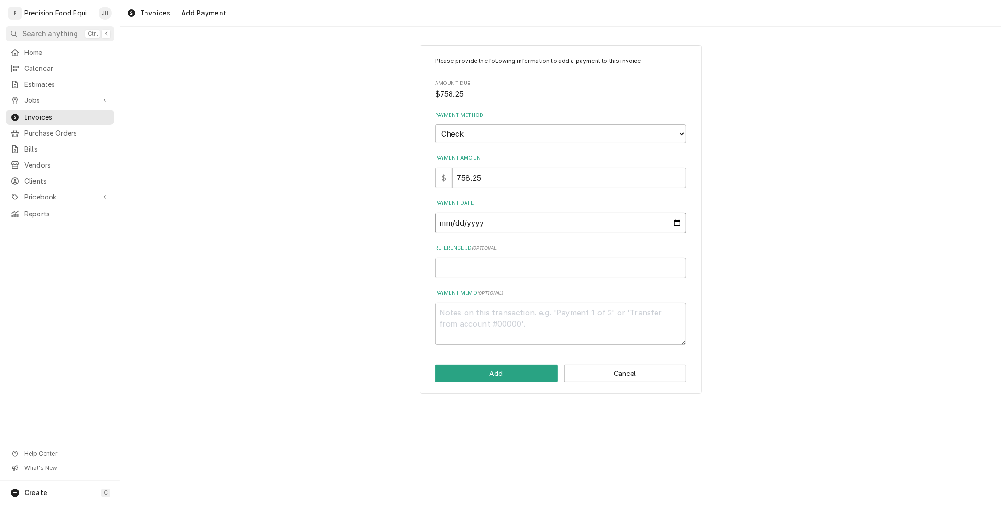
click at [472, 221] on input "Payment Date" at bounding box center [560, 223] width 251 height 21
click at [672, 222] on input "Payment Date" at bounding box center [560, 223] width 251 height 21
click at [674, 220] on input "Payment Date" at bounding box center [560, 223] width 251 height 21
type textarea "x"
type input "[DATE]"
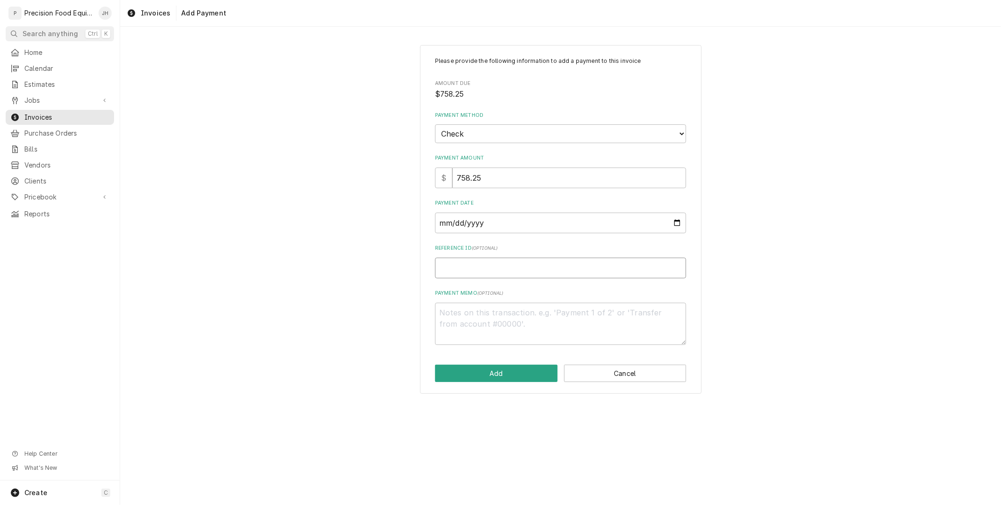
click at [531, 269] on input "Reference ID ( optional )" at bounding box center [560, 268] width 251 height 21
type textarea "x"
type input "1"
type textarea "x"
type input "10"
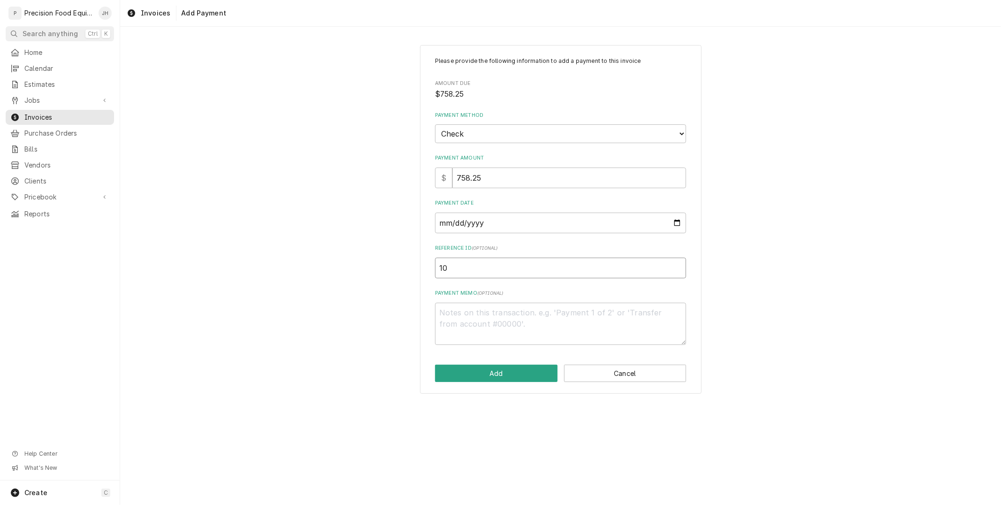
type textarea "x"
type input "100"
type textarea "x"
type input "1004"
type textarea "x"
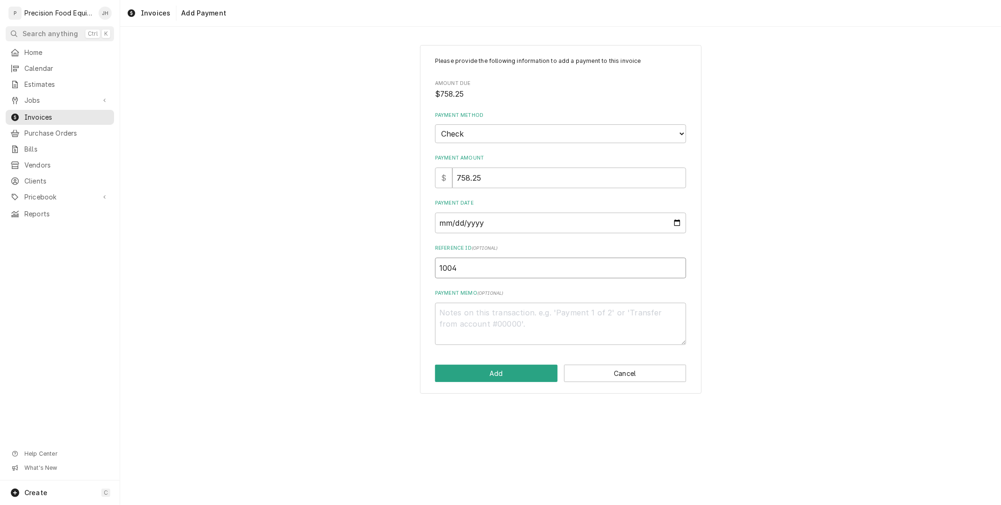
type input "10043"
type textarea "x"
type input "100430"
click at [504, 365] on button "Add" at bounding box center [496, 373] width 122 height 17
type textarea "x"
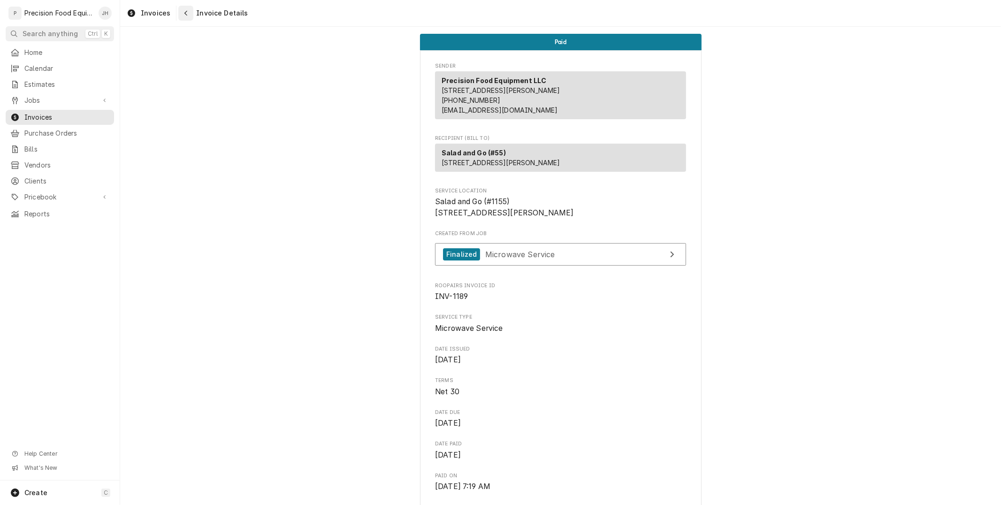
click at [181, 13] on div "Navigate back" at bounding box center [185, 12] width 9 height 9
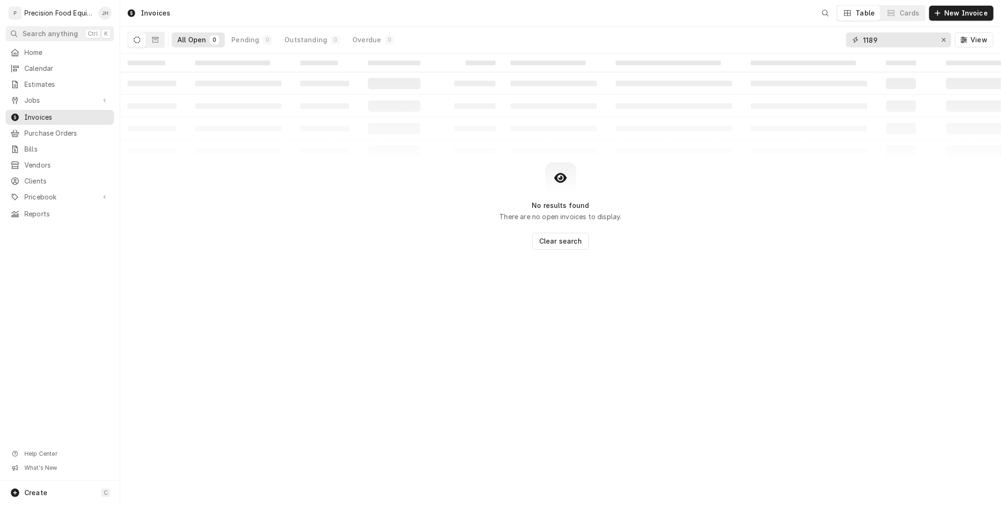
drag, startPoint x: 890, startPoint y: 38, endPoint x: 780, endPoint y: 49, distance: 110.8
click at [780, 49] on div "All Open 0 Pending 0 Outstanding 0 Overdue 0 1189 View" at bounding box center [561, 40] width 866 height 26
type input "919"
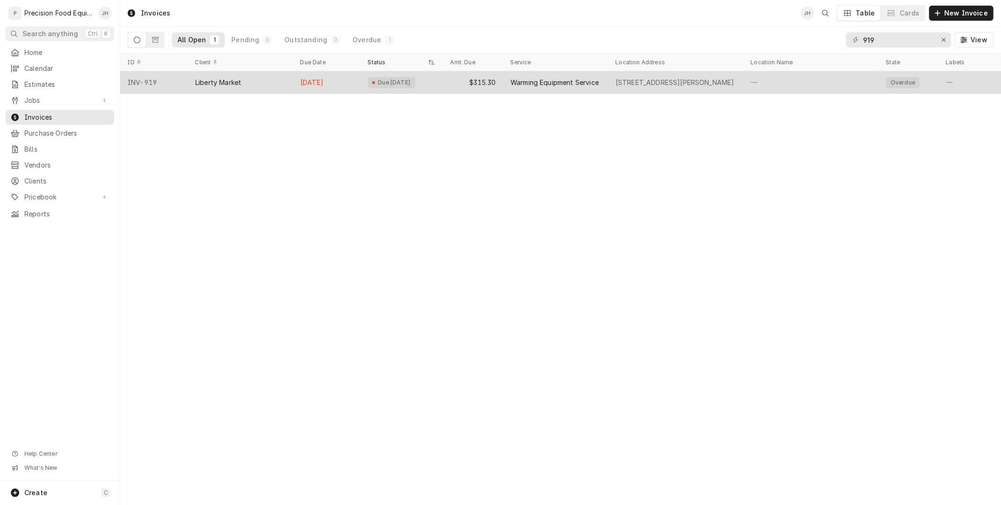
click at [353, 82] on div "Jun 12" at bounding box center [327, 82] width 68 height 23
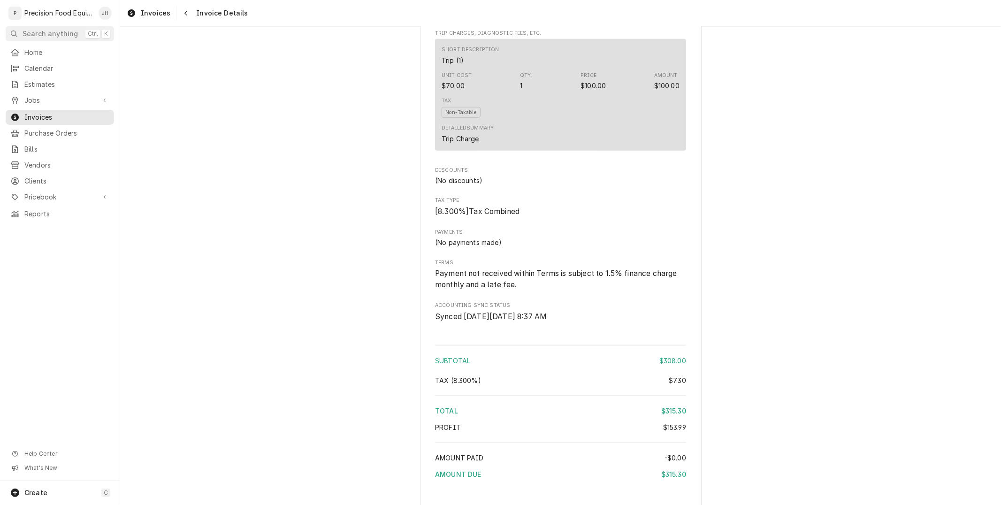
scroll to position [996, 0]
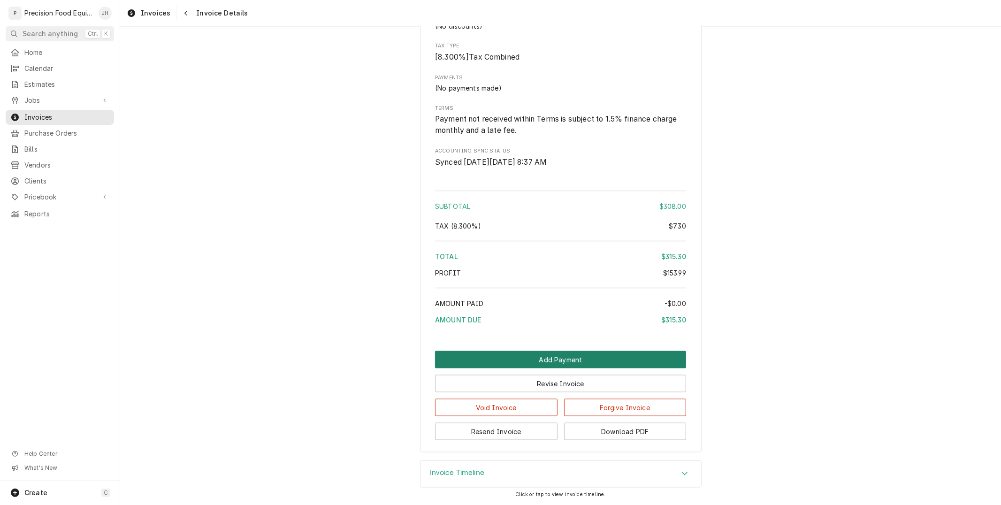
click at [559, 354] on button "Add Payment" at bounding box center [560, 359] width 251 height 17
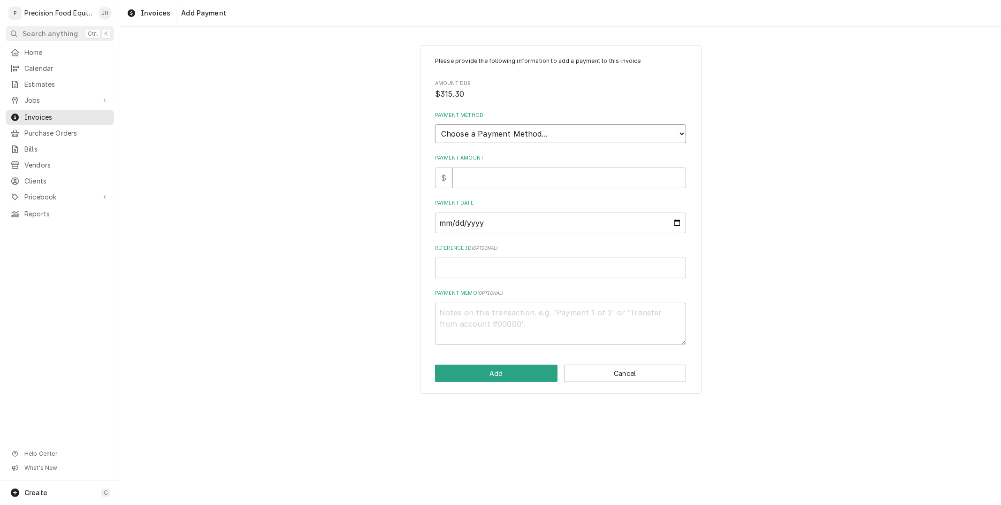
click at [567, 125] on select "Choose a Payment Method... Cash Check Credit/Debit Card ACH/eCheck Other" at bounding box center [560, 133] width 251 height 19
select select "2"
click at [435, 124] on select "Choose a Payment Method... Cash Check Credit/Debit Card ACH/eCheck Other" at bounding box center [560, 133] width 251 height 19
click at [552, 178] on input "Payment Amount" at bounding box center [569, 178] width 234 height 21
type textarea "x"
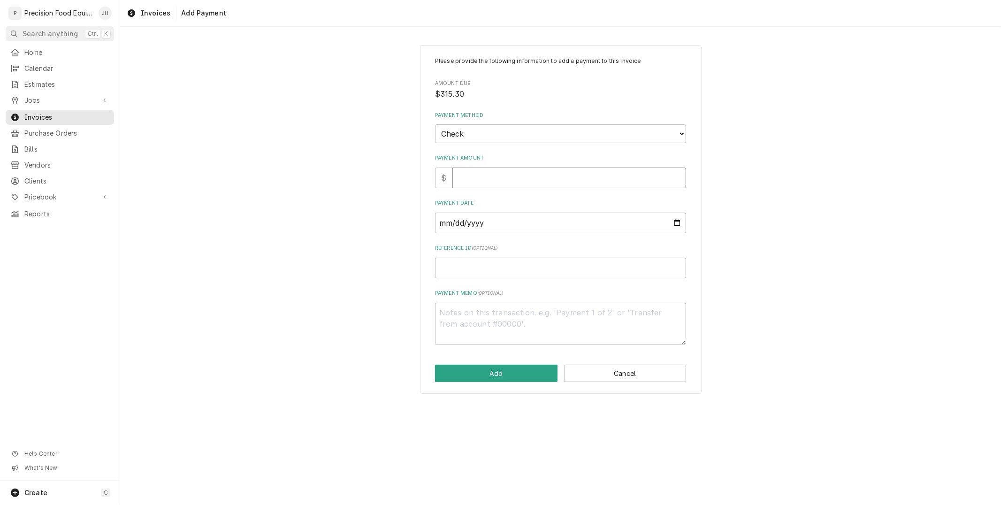
type input "3"
type textarea "x"
type input "31"
type textarea "x"
type input "315"
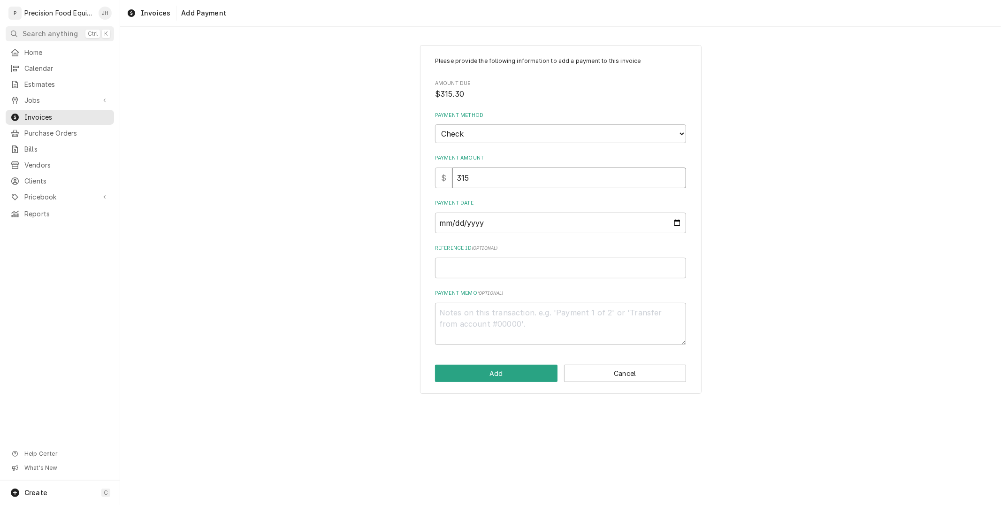
type textarea "x"
type input "315.3"
type textarea "x"
type input "315.30"
click at [498, 225] on input "Payment Date" at bounding box center [560, 223] width 251 height 21
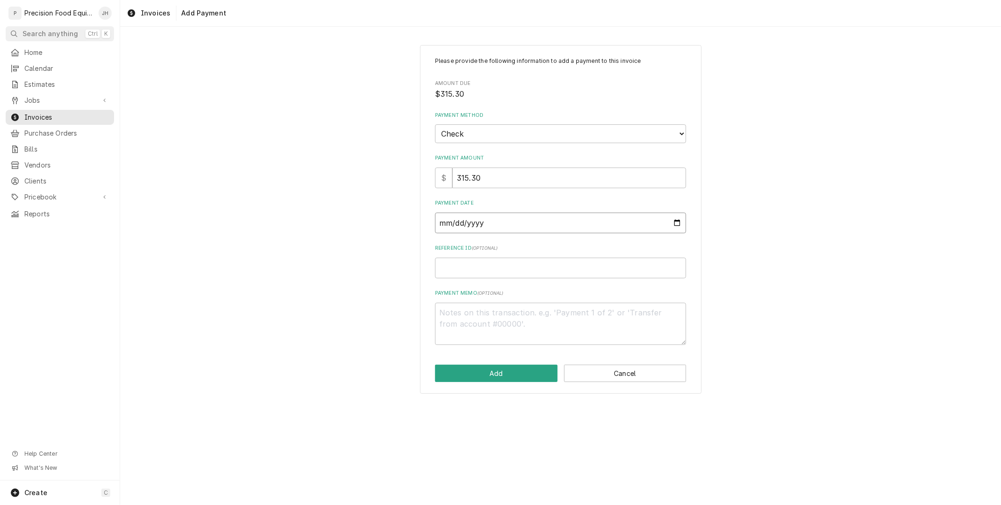
click at [679, 222] on input "Payment Date" at bounding box center [560, 223] width 251 height 21
type input "2025-08-20"
click at [531, 265] on input "Reference ID ( optional )" at bounding box center [560, 268] width 251 height 21
type textarea "x"
type input "6"
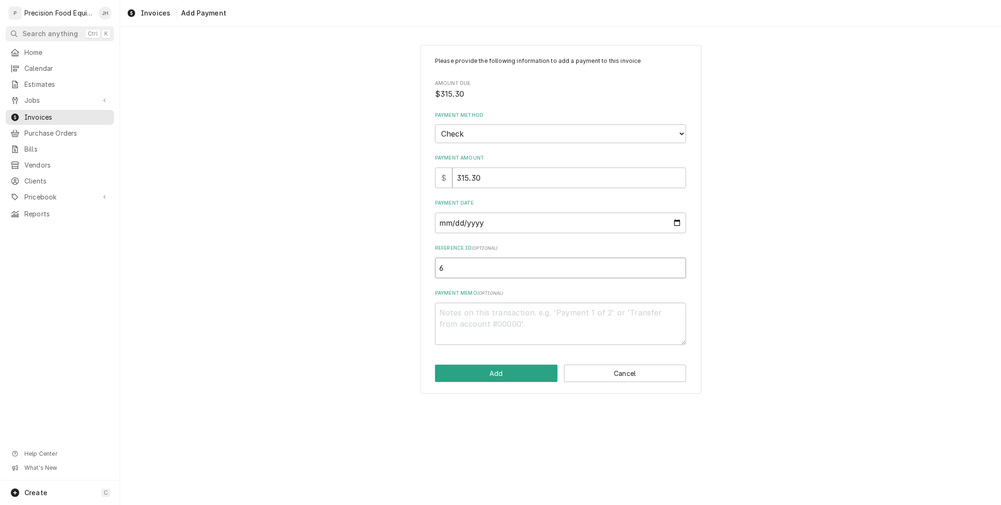
type textarea "x"
type input "62"
type textarea "x"
type input "625"
type textarea "x"
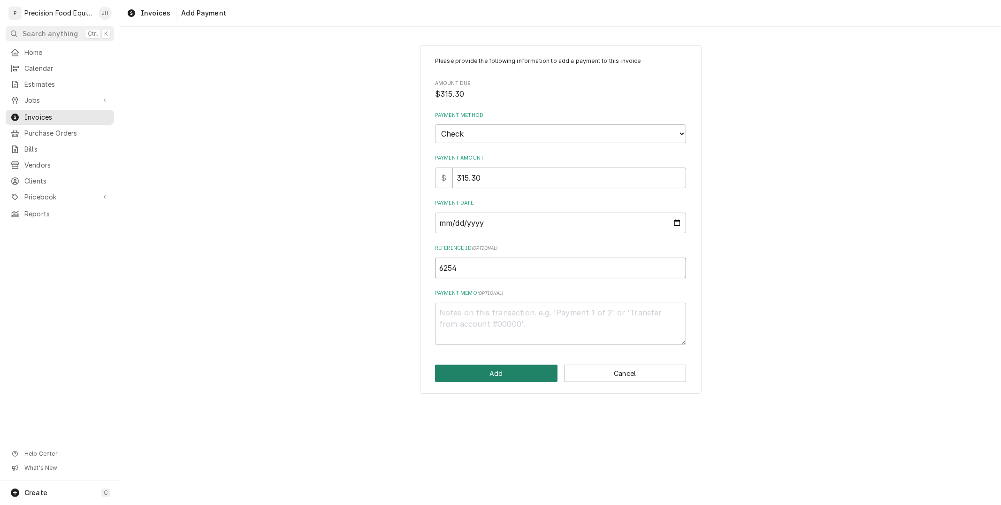
type input "6254"
click at [484, 372] on button "Add" at bounding box center [496, 373] width 122 height 17
type textarea "x"
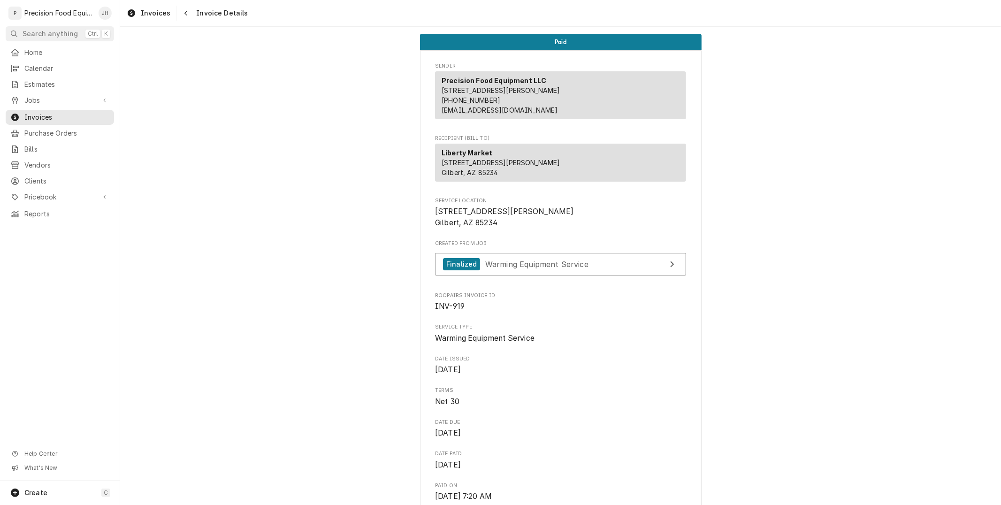
click at [176, 17] on div "Dynamic Content Wrapper" at bounding box center [176, 13] width 0 height 15
click at [181, 13] on div "Navigate back" at bounding box center [185, 12] width 9 height 9
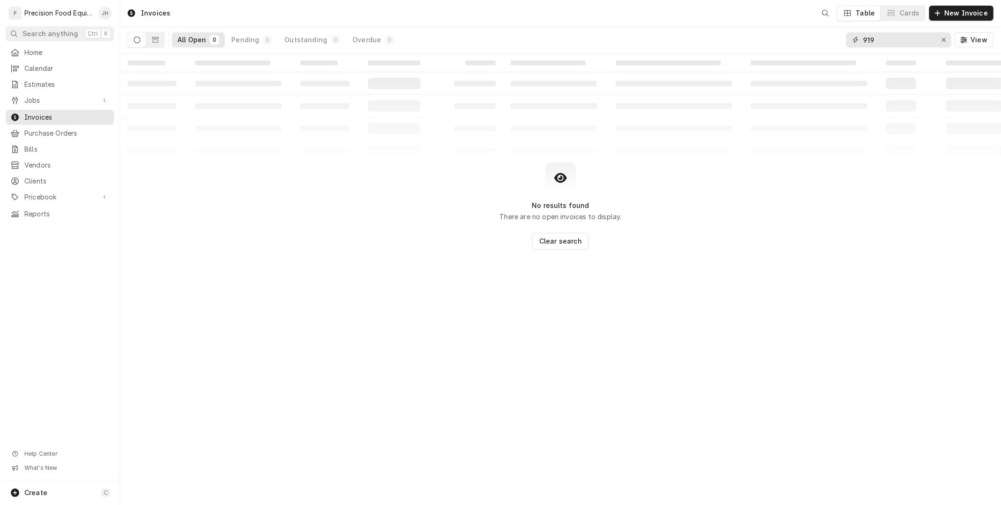
click at [893, 38] on input "919" at bounding box center [898, 39] width 70 height 15
type input "9"
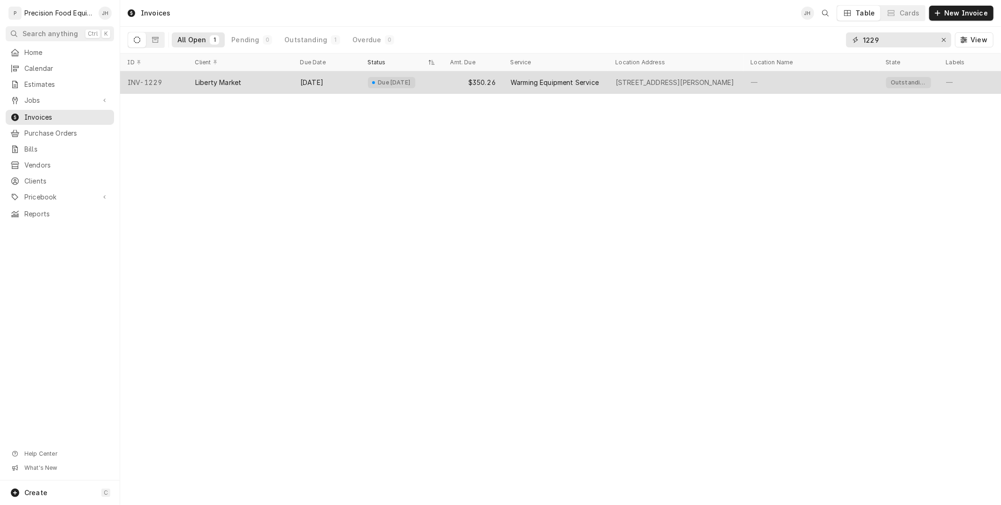
type input "1229"
click at [334, 88] on div "[DATE]" at bounding box center [327, 82] width 68 height 23
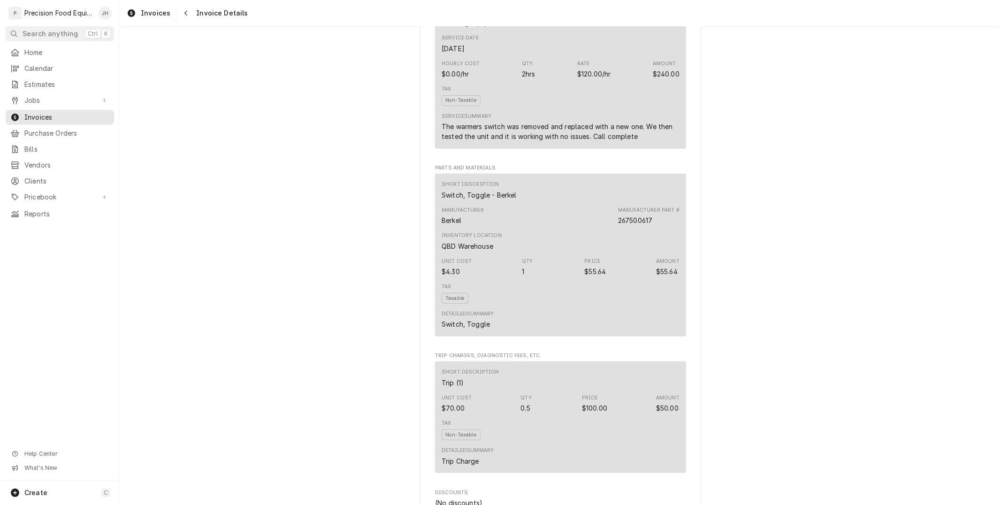
scroll to position [1006, 0]
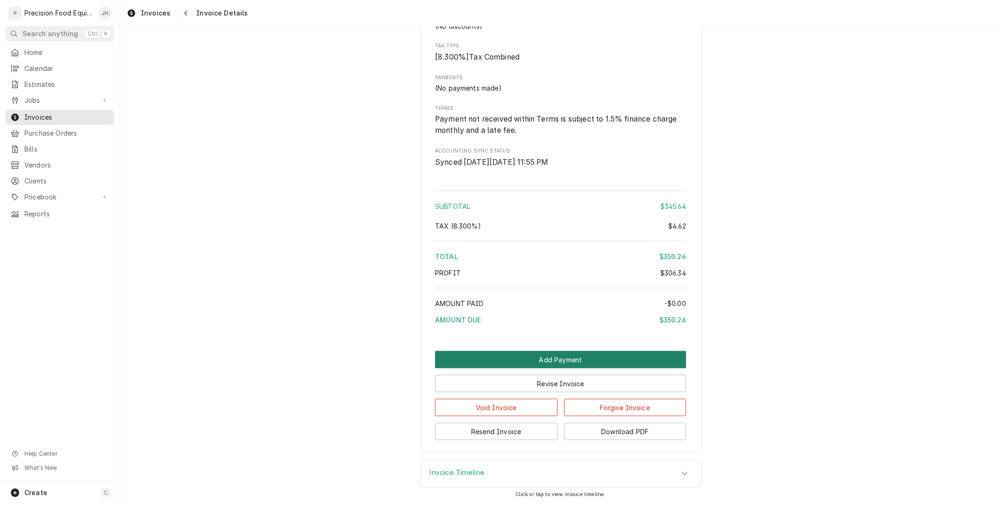
click at [523, 362] on button "Add Payment" at bounding box center [560, 359] width 251 height 17
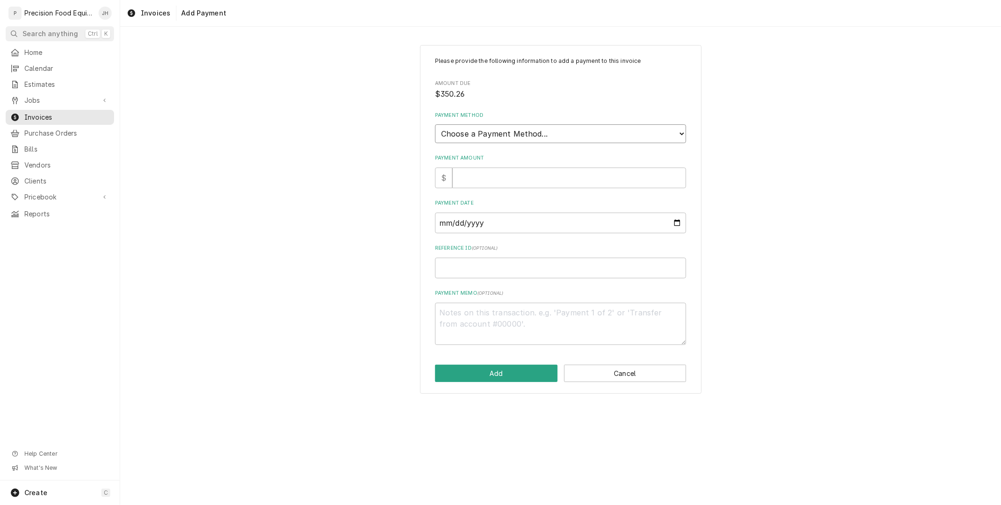
click at [527, 131] on select "Choose a Payment Method... Cash Check Credit/Debit Card ACH/eCheck Other" at bounding box center [560, 133] width 251 height 19
select select "2"
click at [435, 124] on select "Choose a Payment Method... Cash Check Credit/Debit Card ACH/eCheck Other" at bounding box center [560, 133] width 251 height 19
click at [515, 174] on input "Payment Amount" at bounding box center [569, 178] width 234 height 21
type textarea "x"
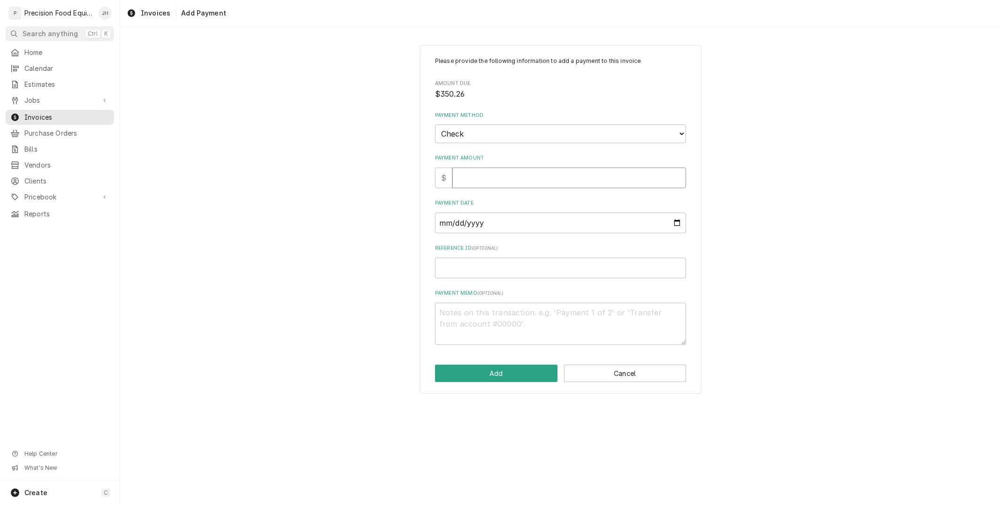
type input "3"
type textarea "x"
type input "35"
type textarea "x"
type input "350"
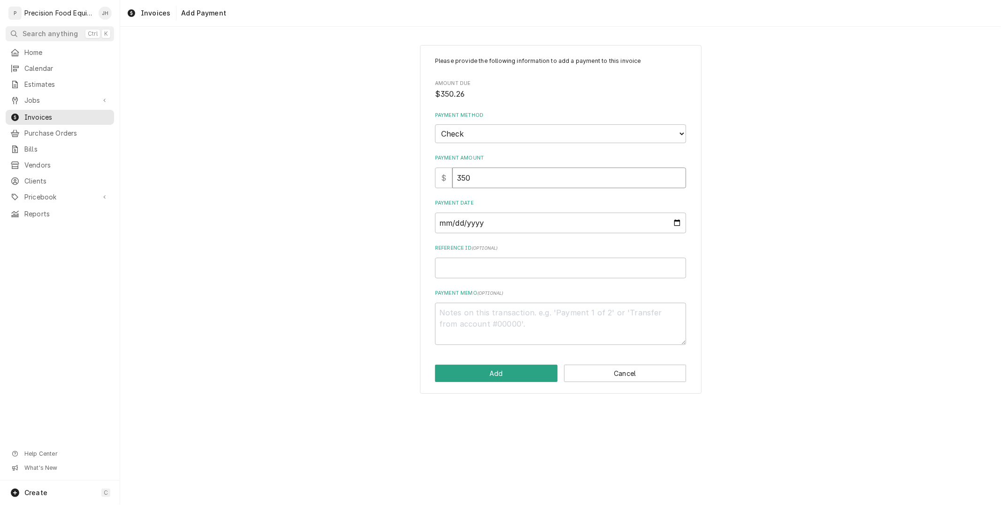
type textarea "x"
type input "350.2"
type textarea "x"
type input "350.26"
click at [480, 217] on input "Payment Date" at bounding box center [560, 223] width 251 height 21
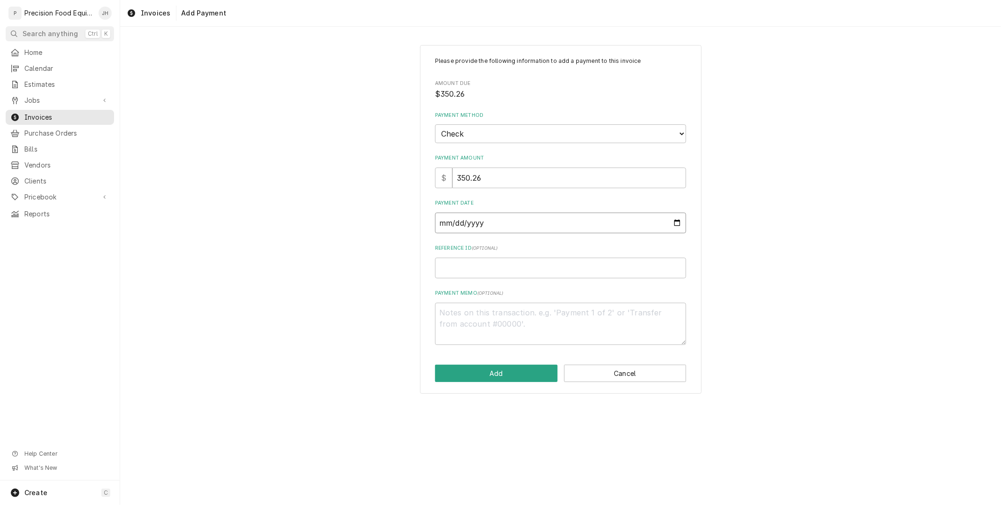
click at [681, 223] on input "Payment Date" at bounding box center [560, 223] width 251 height 21
type input "2025-08-20"
click at [514, 268] on input "Reference ID ( optional )" at bounding box center [560, 268] width 251 height 21
type textarea "x"
type input "6"
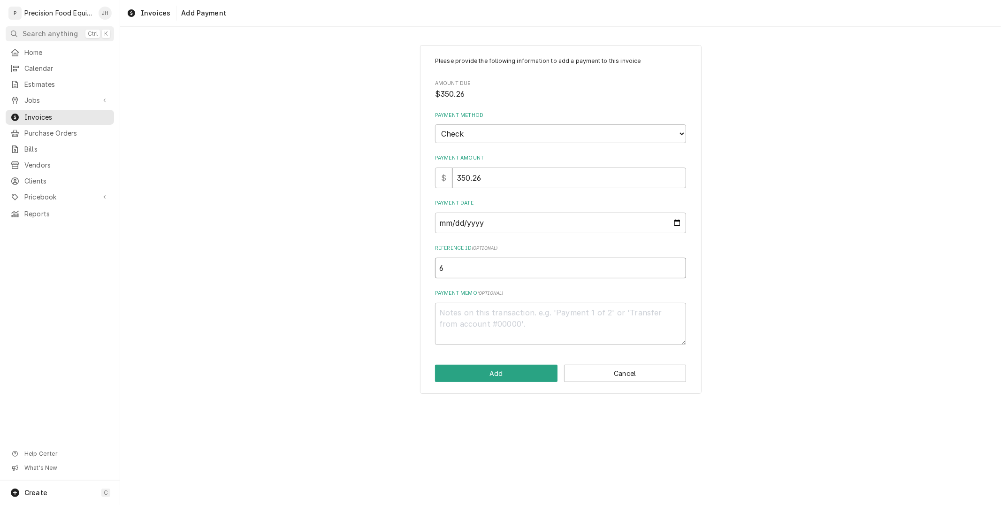
type textarea "x"
type input "62"
type textarea "x"
type input "625"
type textarea "x"
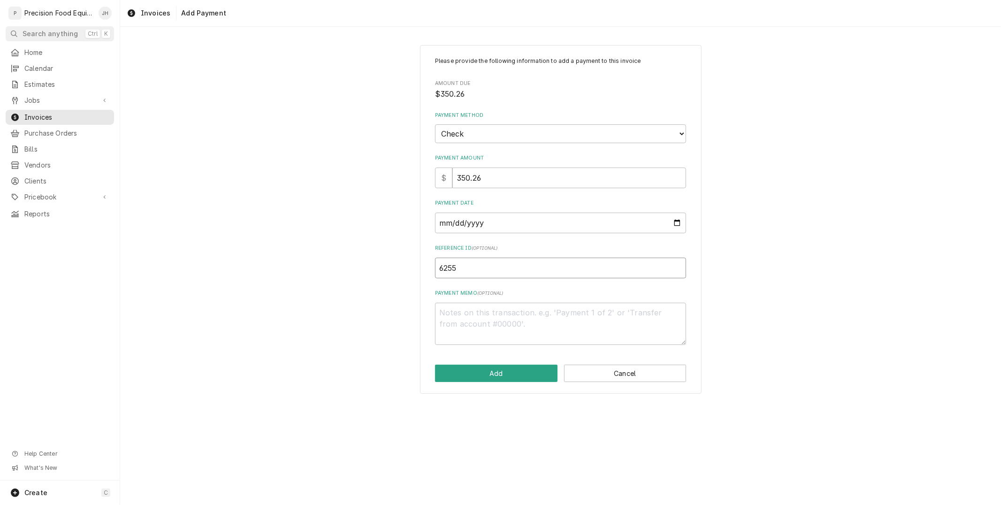
type input "6255"
click at [483, 337] on textarea "Payment Memo ( optional )" at bounding box center [560, 324] width 251 height 42
click at [497, 373] on button "Add" at bounding box center [496, 373] width 122 height 17
type textarea "x"
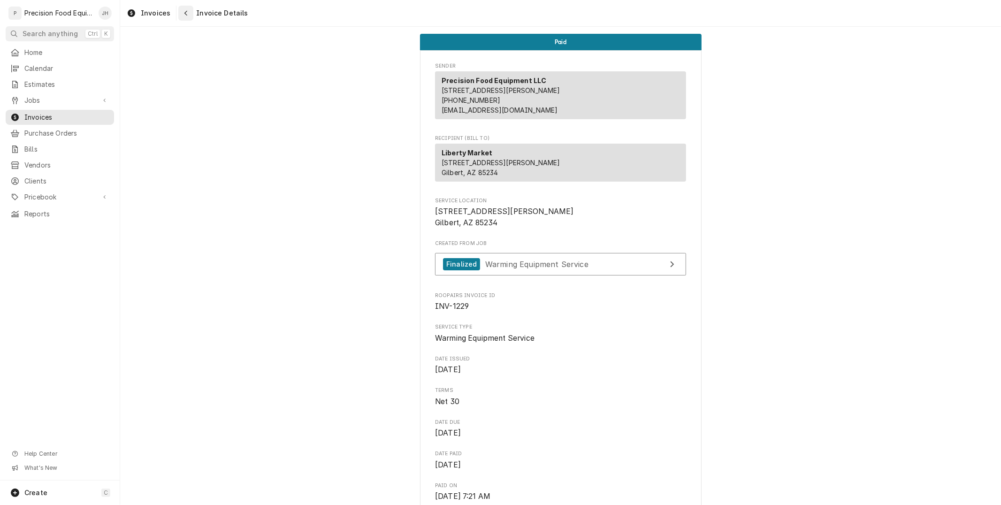
click at [189, 6] on button "Navigate back" at bounding box center [185, 13] width 15 height 15
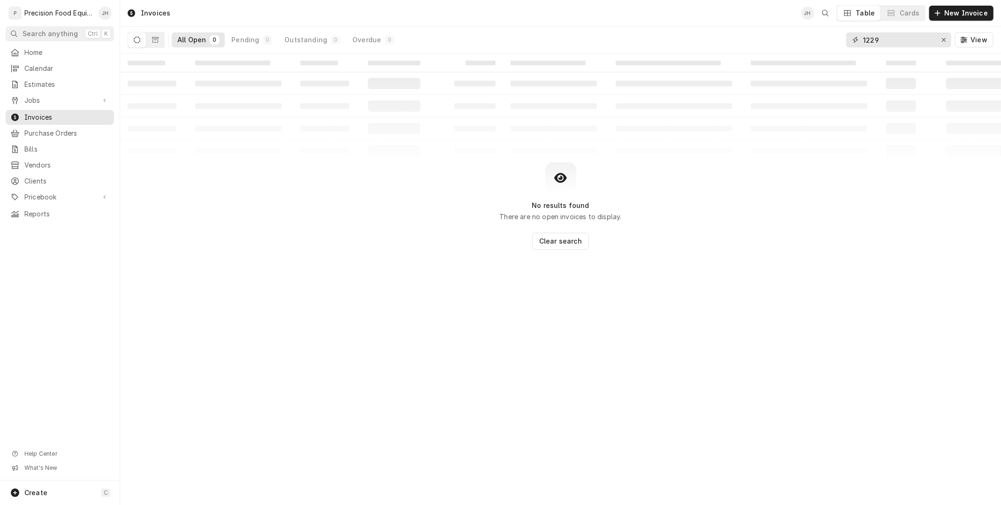
click at [889, 40] on input "1229" at bounding box center [898, 39] width 70 height 15
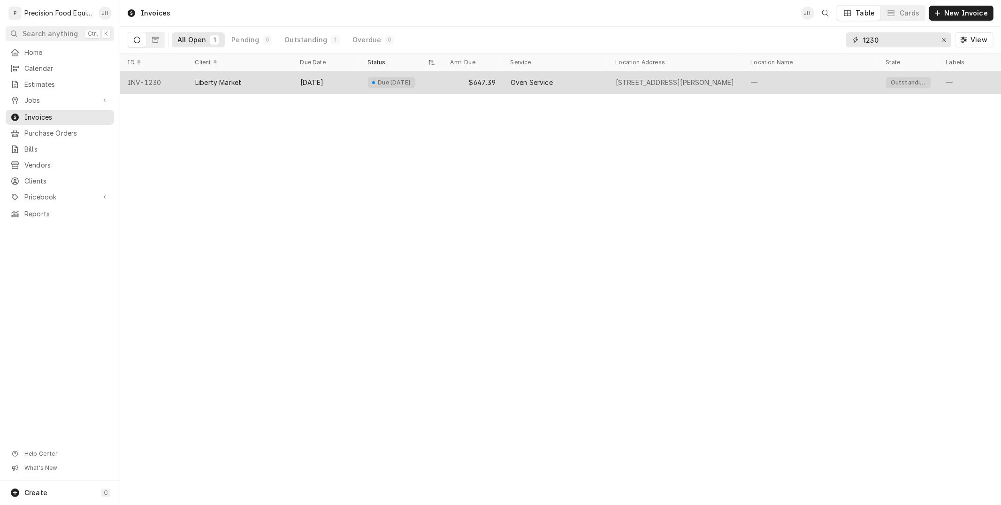
type input "1230"
click at [372, 81] on span "Dynamic Content Wrapper" at bounding box center [374, 82] width 4 height 5
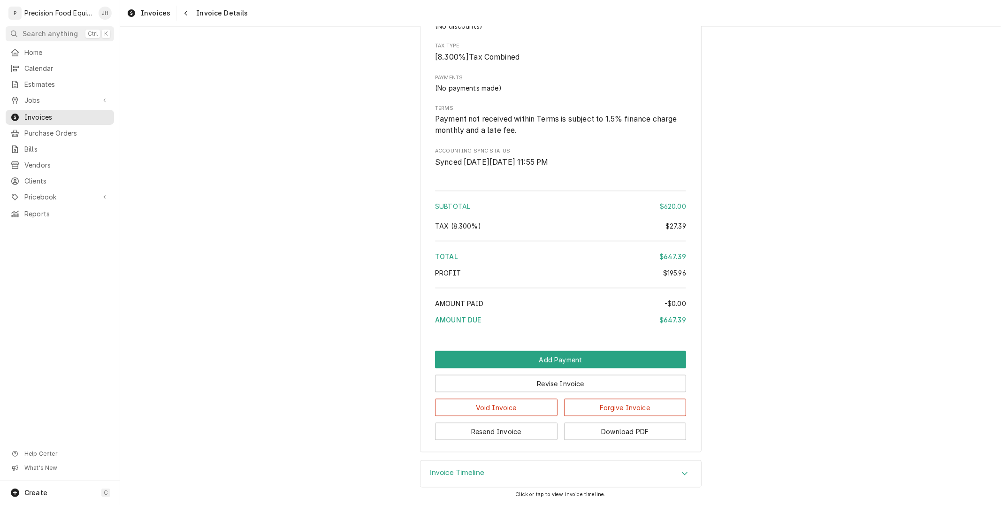
scroll to position [1035, 0]
click at [580, 365] on button "Add Payment" at bounding box center [560, 359] width 251 height 17
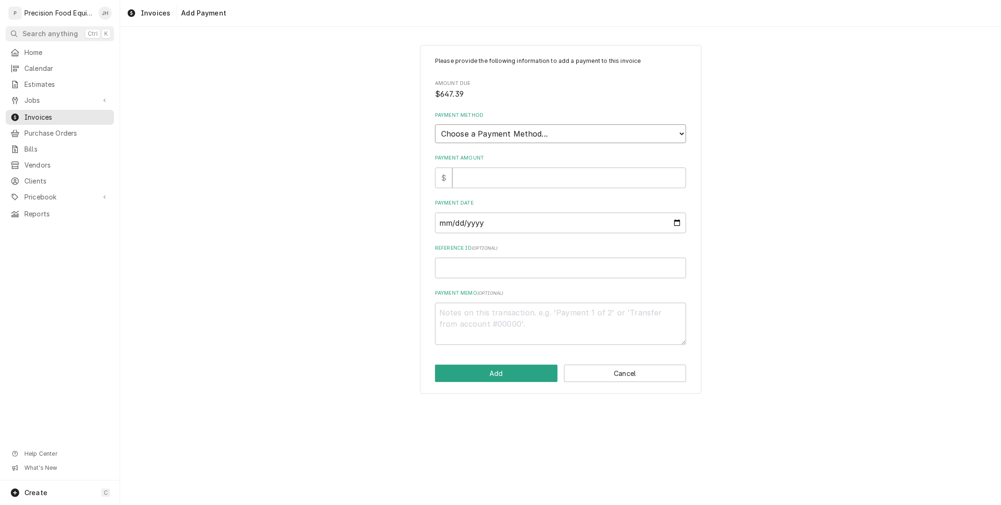
click at [569, 132] on select "Choose a Payment Method... Cash Check Credit/Debit Card ACH/eCheck Other" at bounding box center [560, 133] width 251 height 19
select select "2"
click at [435, 124] on select "Choose a Payment Method... Cash Check Credit/Debit Card ACH/eCheck Other" at bounding box center [560, 133] width 251 height 19
click at [554, 165] on div "Payment Amount $" at bounding box center [560, 170] width 251 height 33
click at [546, 175] on input "Payment Amount" at bounding box center [569, 178] width 234 height 21
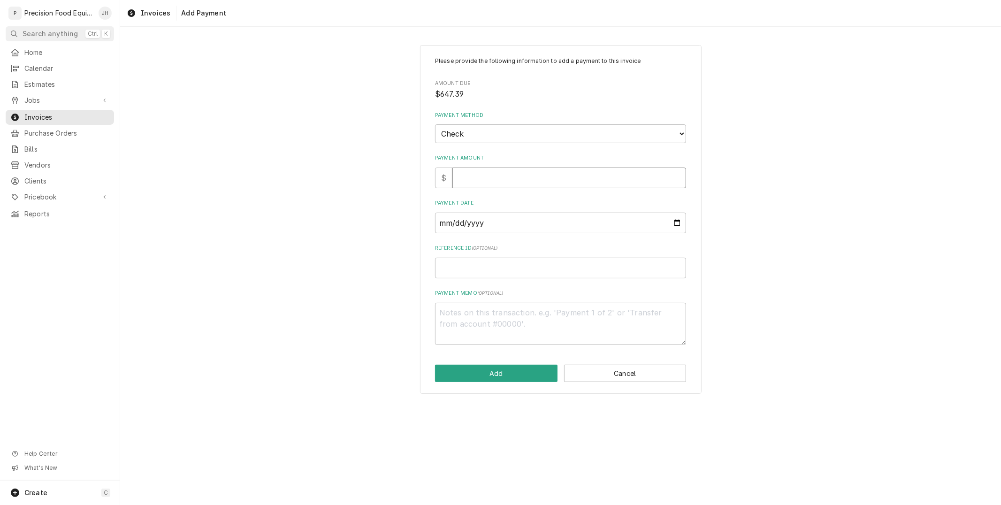
type textarea "x"
type input "6"
type textarea "x"
type input "64"
type textarea "x"
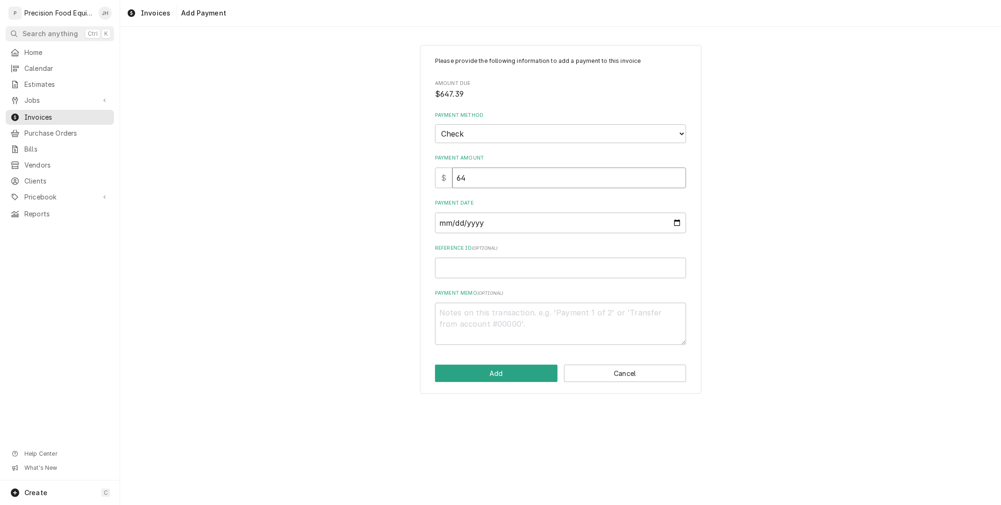
type input "647"
type textarea "x"
type input "647.3"
type textarea "x"
type input "647.39"
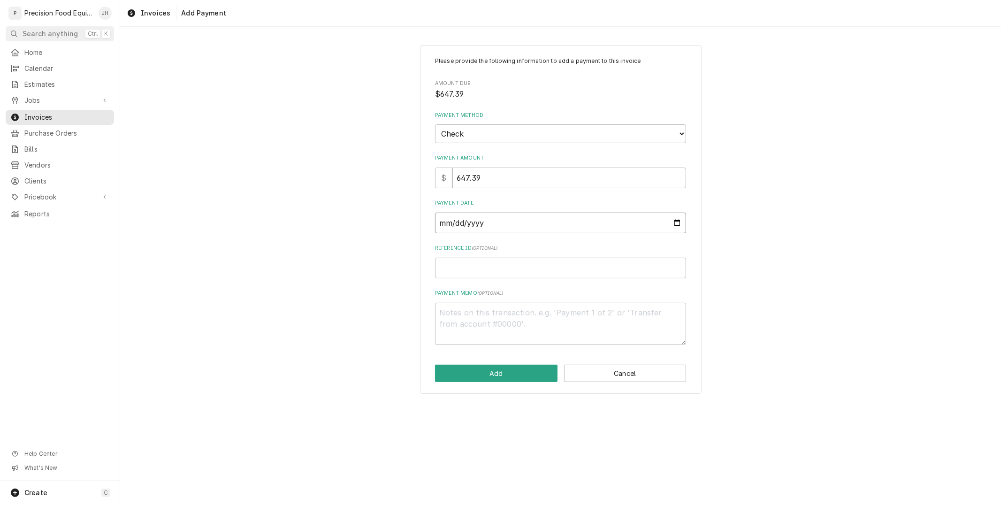
click at [497, 231] on input "Payment Date" at bounding box center [560, 223] width 251 height 21
click at [678, 227] on input "Payment Date" at bounding box center [560, 223] width 251 height 21
click at [678, 226] on input "Payment Date" at bounding box center [560, 223] width 251 height 21
type textarea "x"
type input "2025-08-20"
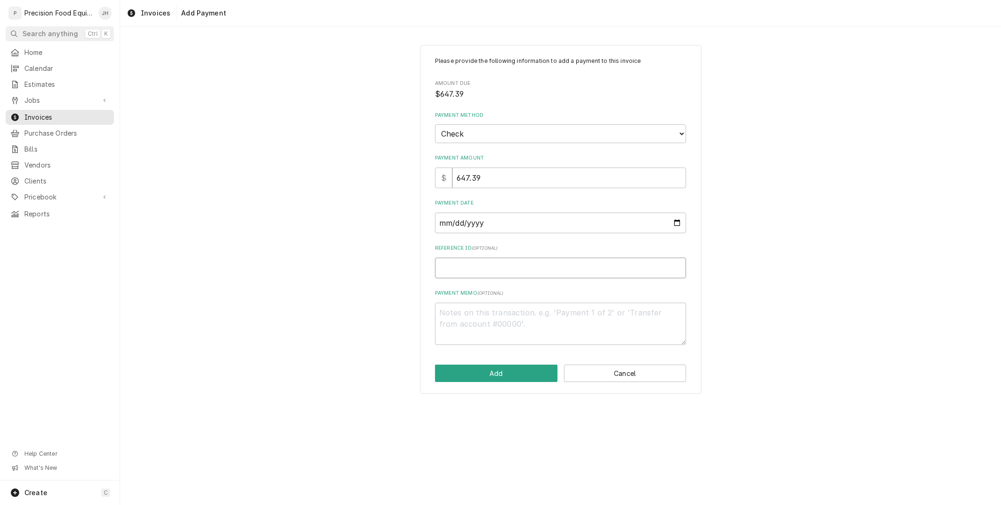
click at [508, 276] on input "Reference ID ( optional )" at bounding box center [560, 268] width 251 height 21
type textarea "x"
type input "6"
type textarea "x"
type input "62"
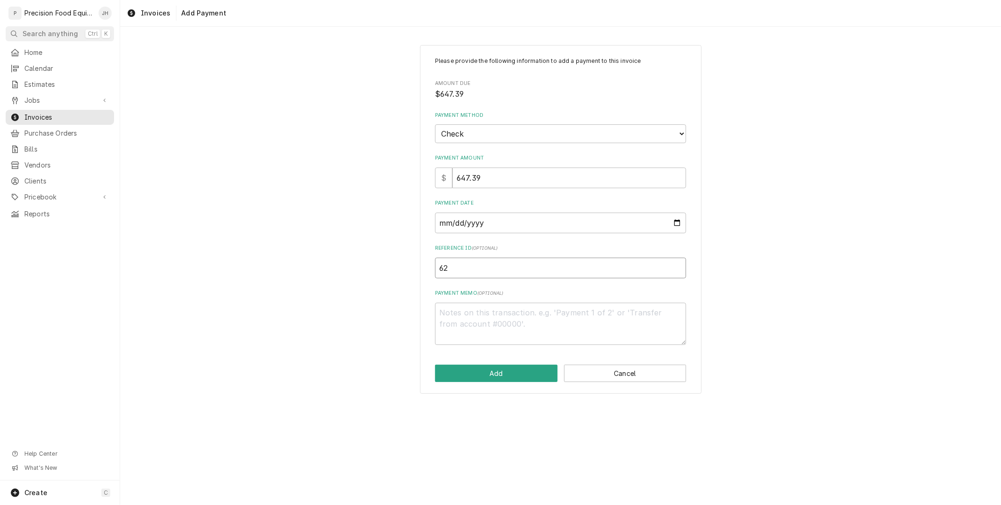
type textarea "x"
type input "625"
type textarea "x"
type input "6257"
click at [522, 369] on button "Add" at bounding box center [496, 373] width 122 height 17
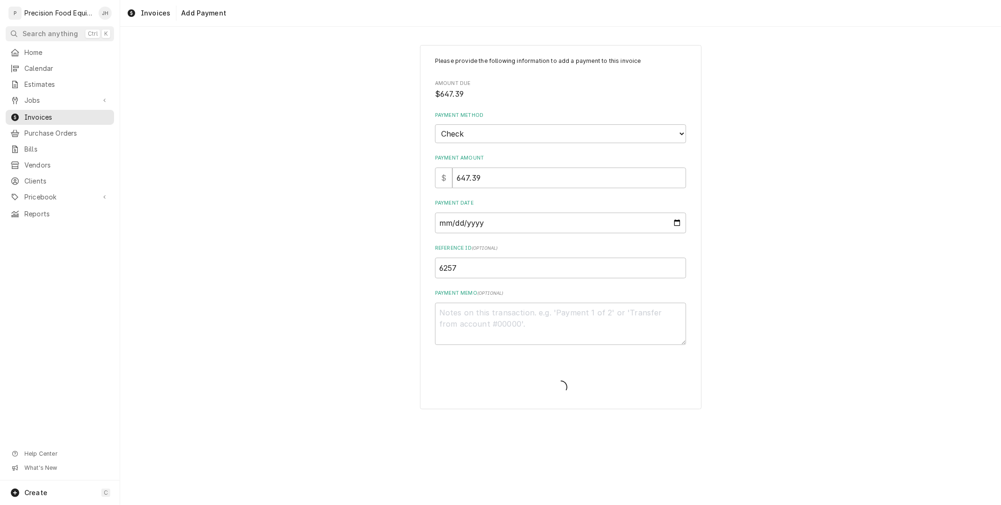
type textarea "x"
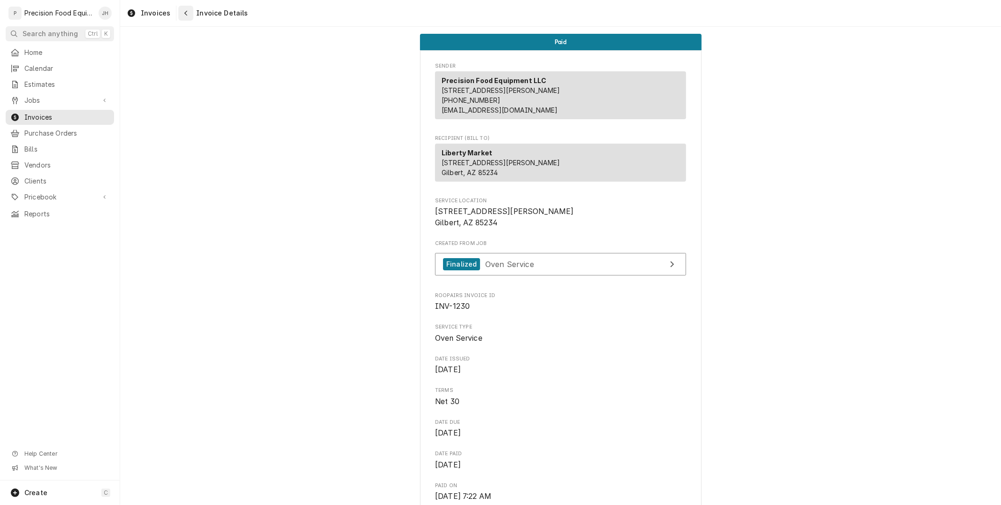
click at [186, 17] on div "Navigate back" at bounding box center [185, 12] width 9 height 9
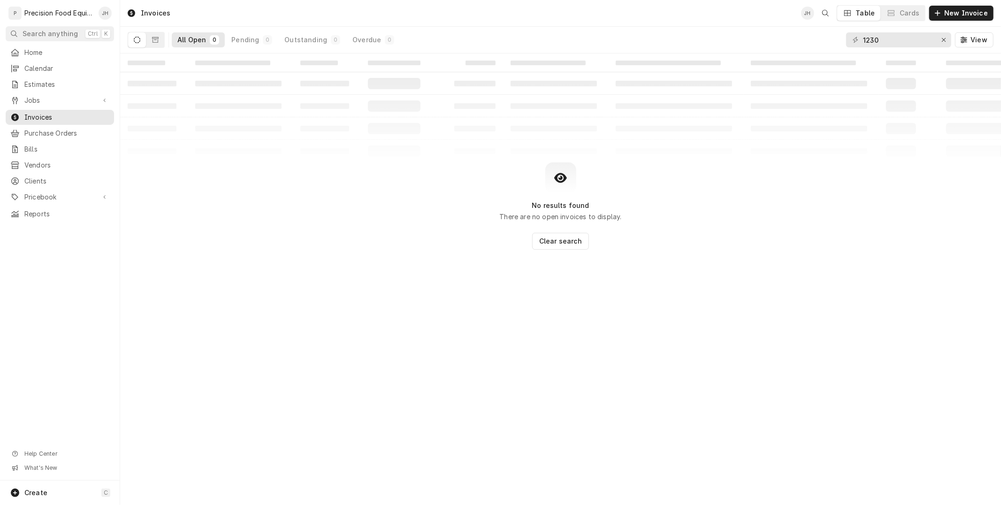
click at [15, 17] on div "P" at bounding box center [14, 13] width 13 height 13
click at [44, 102] on span "Jobs" at bounding box center [59, 100] width 71 height 9
click at [39, 116] on span "Jobs" at bounding box center [66, 116] width 85 height 9
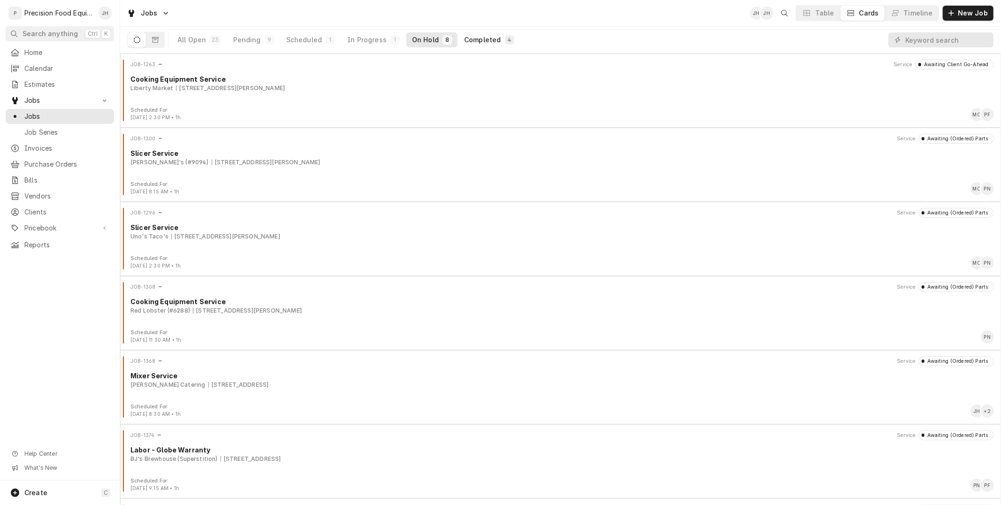
click at [474, 44] on div "Completed" at bounding box center [482, 39] width 37 height 9
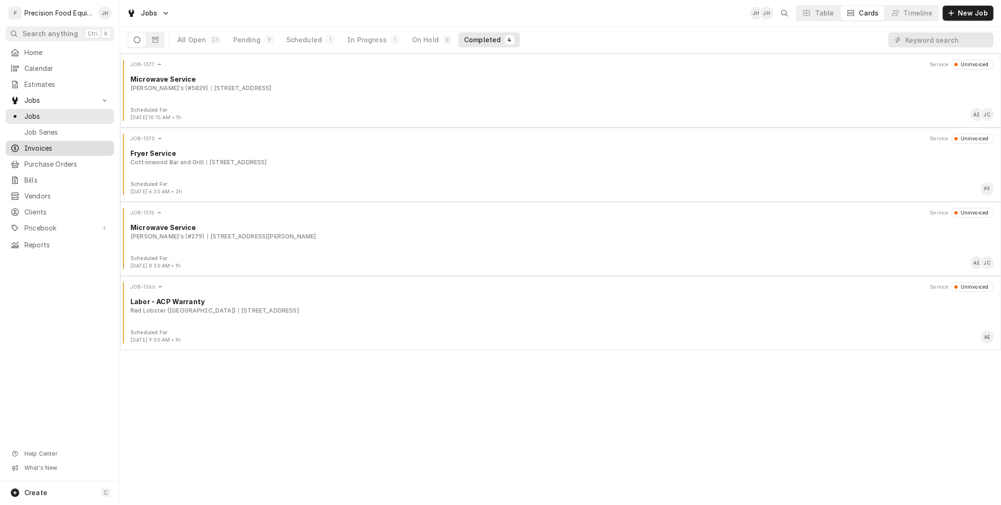
click at [27, 144] on span "Invoices" at bounding box center [66, 148] width 85 height 9
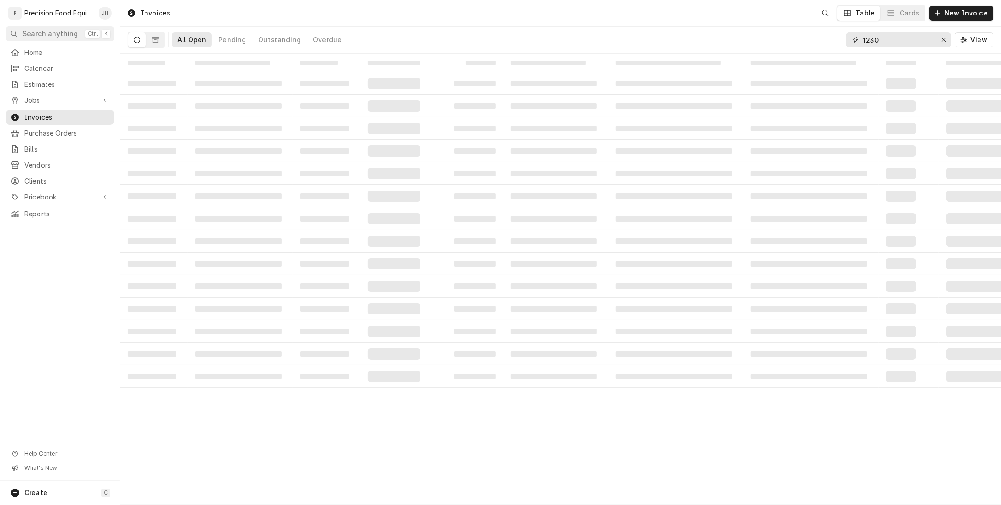
click at [890, 38] on input "1230" at bounding box center [898, 39] width 70 height 15
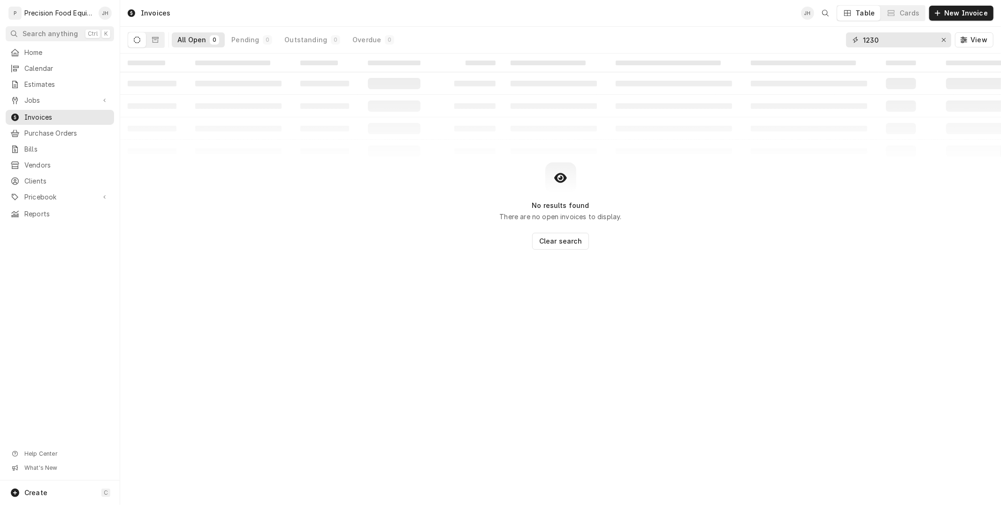
drag, startPoint x: 890, startPoint y: 38, endPoint x: 817, endPoint y: 46, distance: 74.0
click at [817, 46] on div "All Open 0 Pending 0 Outstanding 0 Overdue 0 1230 View" at bounding box center [561, 40] width 866 height 26
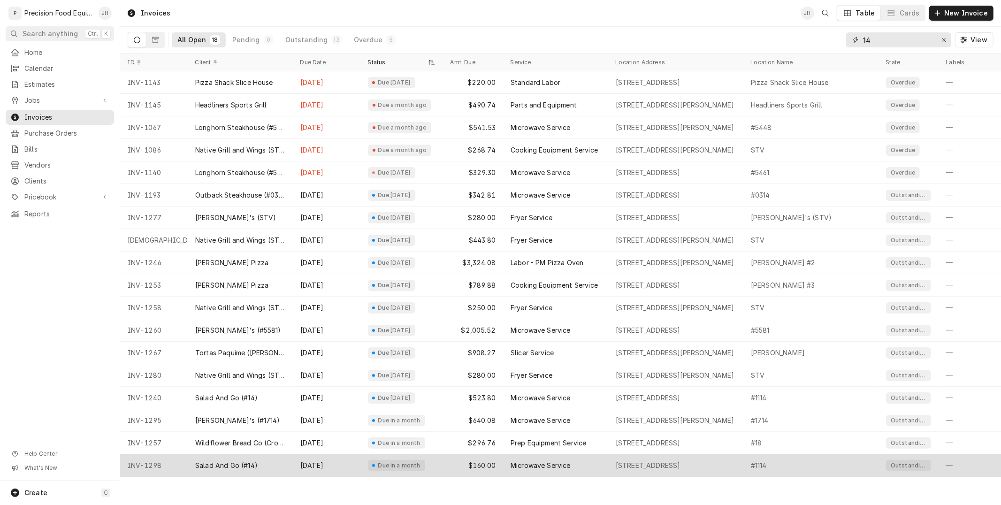
type input "14"
click at [421, 467] on div "Due in a month" at bounding box center [396, 465] width 57 height 11
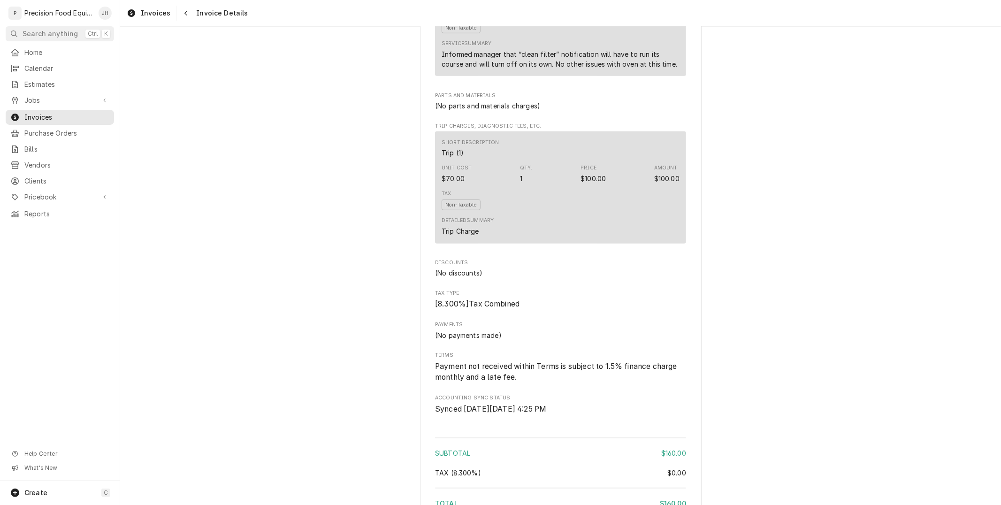
scroll to position [505, 0]
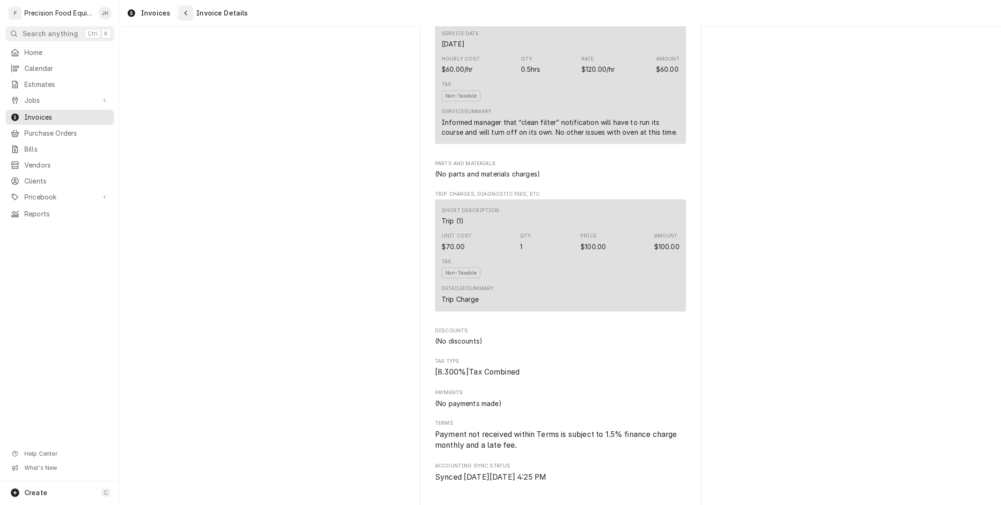
click at [184, 15] on icon "Navigate back" at bounding box center [186, 13] width 4 height 7
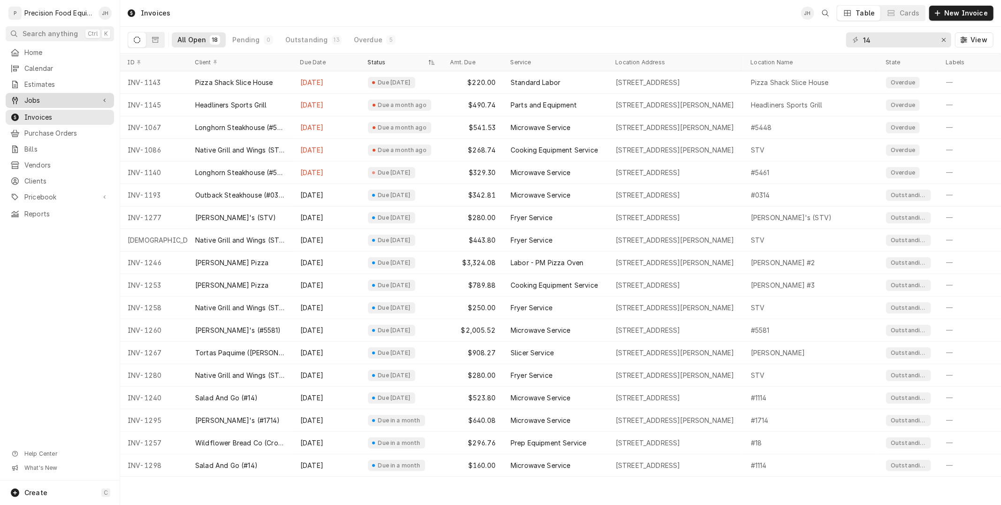
click at [44, 103] on span "Jobs" at bounding box center [59, 100] width 71 height 9
click at [41, 116] on span "Jobs" at bounding box center [66, 116] width 85 height 9
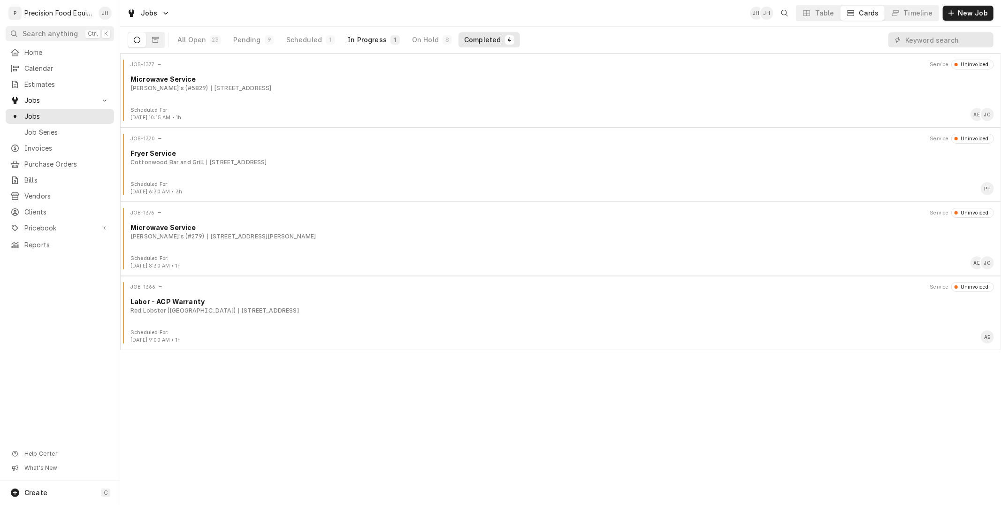
click at [380, 36] on div "In Progress" at bounding box center [366, 39] width 39 height 9
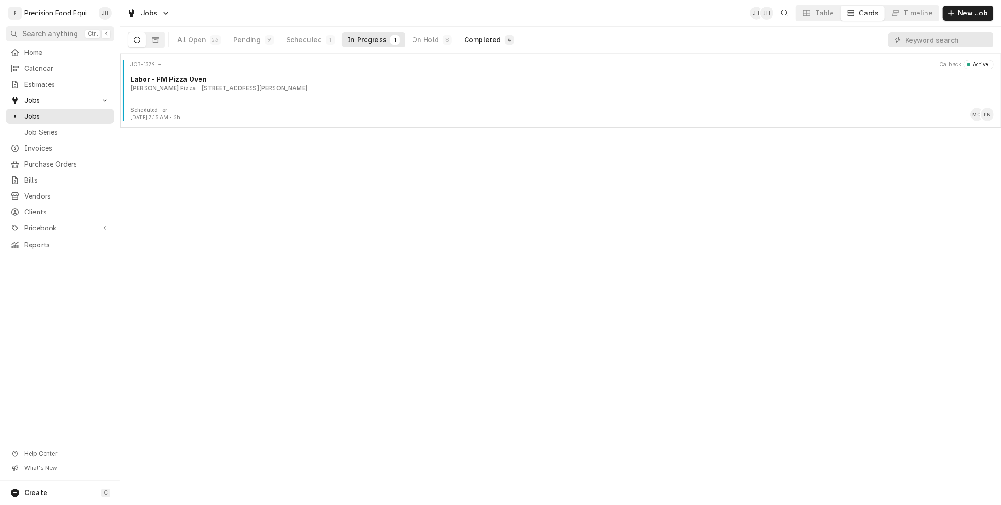
click at [466, 39] on div "Completed" at bounding box center [482, 39] width 37 height 9
